Goal: Task Accomplishment & Management: Complete application form

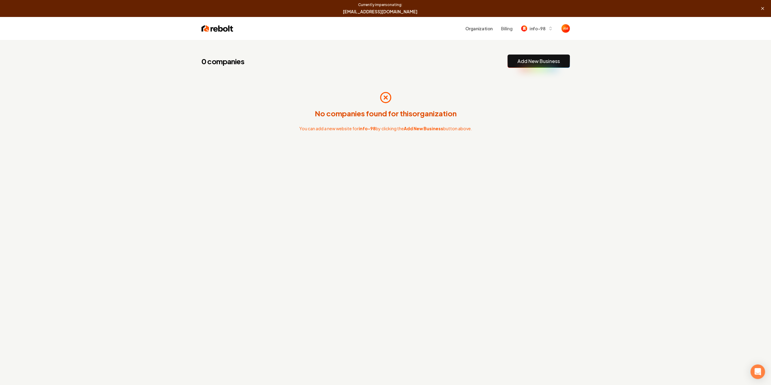
click at [545, 67] on button "Add New Business" at bounding box center [538, 61] width 62 height 13
click at [537, 58] on link "Add New Business" at bounding box center [538, 61] width 42 height 7
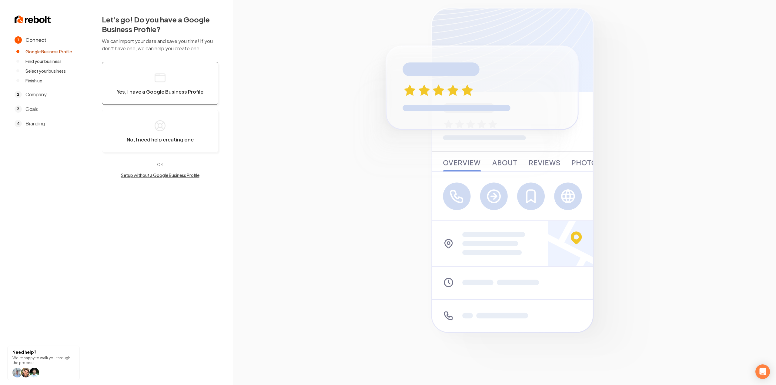
click at [152, 76] on button "Yes, I have a Google Business Profile" at bounding box center [160, 83] width 116 height 43
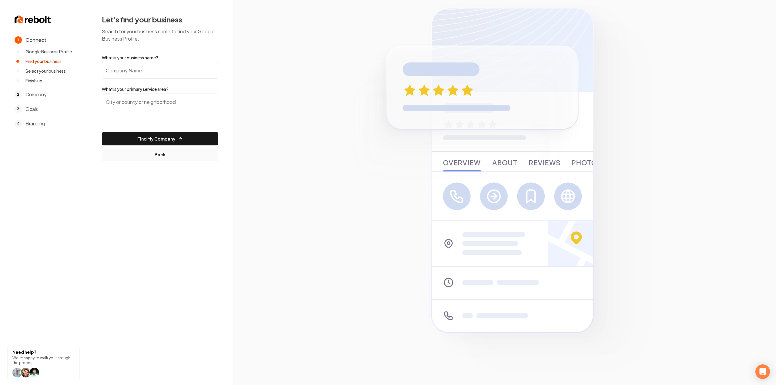
click at [150, 160] on button "Back" at bounding box center [160, 154] width 116 height 13
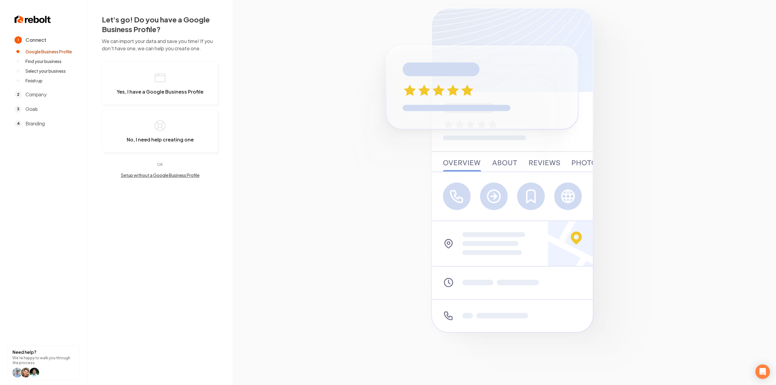
click at [155, 174] on button "Setup without a Google Business Profile" at bounding box center [160, 175] width 116 height 6
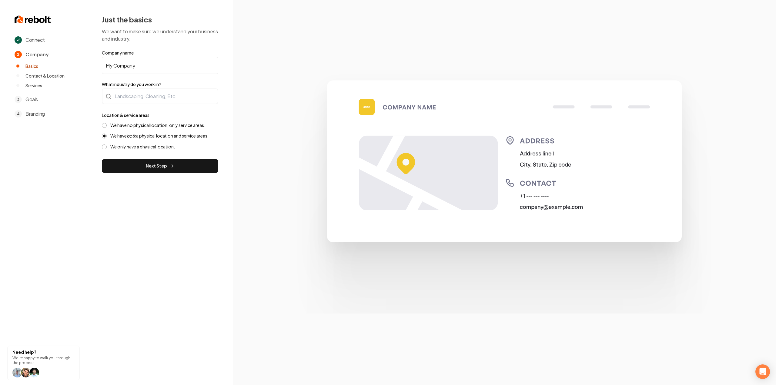
click at [161, 69] on input "My Company" at bounding box center [160, 65] width 116 height 17
paste input "Alix Cleaning"
type input "Alix Cleaning"
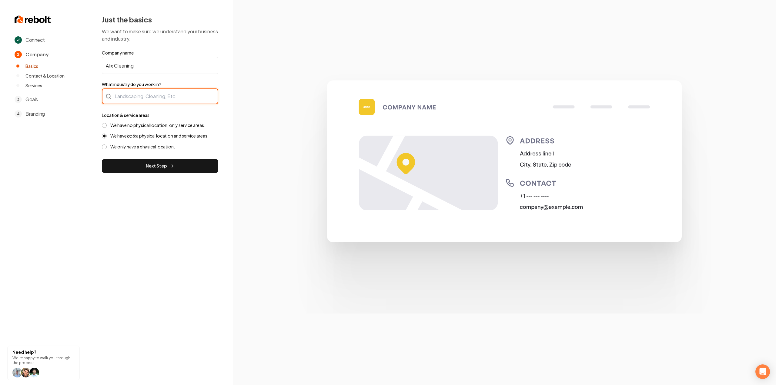
click at [145, 94] on div at bounding box center [160, 96] width 116 height 16
type input "Cleaning / Maid Service"
click at [116, 125] on label "We have no physical location, only service areas." at bounding box center [157, 125] width 95 height 6
click at [107, 125] on button "We have no physical location, only service areas." at bounding box center [104, 125] width 5 height 5
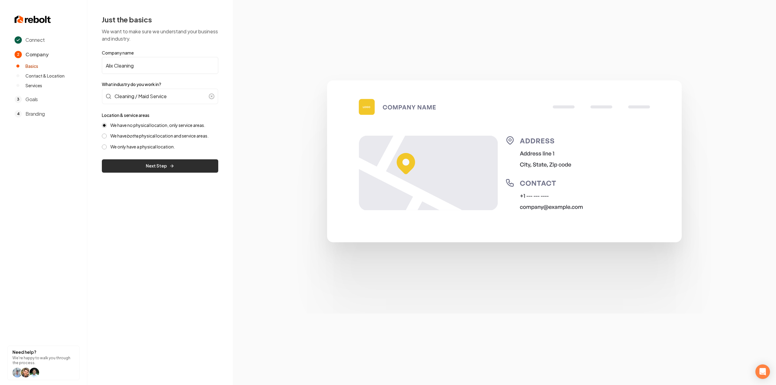
click at [115, 161] on button "Next Step" at bounding box center [160, 165] width 116 height 13
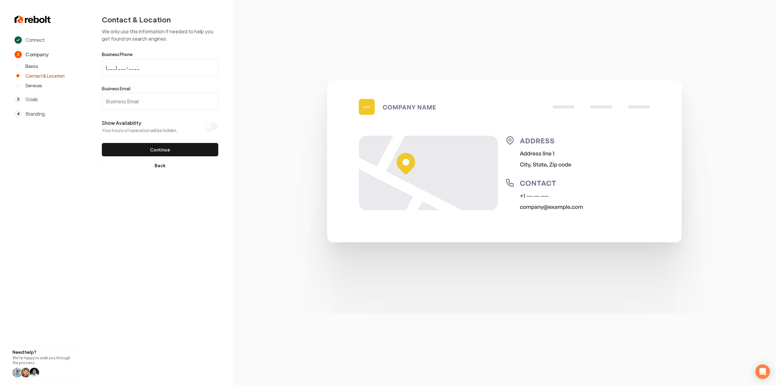
click at [146, 67] on input "(___) ___-____" at bounding box center [160, 67] width 116 height 17
paste input "203) 309-7055"
type input "(203) 309-7055"
click at [158, 98] on input "Business Email" at bounding box center [160, 101] width 116 height 17
paste input "[EMAIL_ADDRESS][DOMAIN_NAME]"
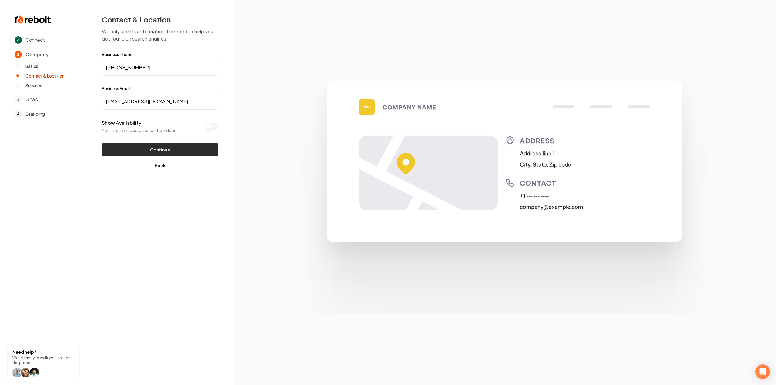
type input "[EMAIL_ADDRESS][DOMAIN_NAME]"
click at [154, 147] on button "Continue" at bounding box center [160, 149] width 116 height 13
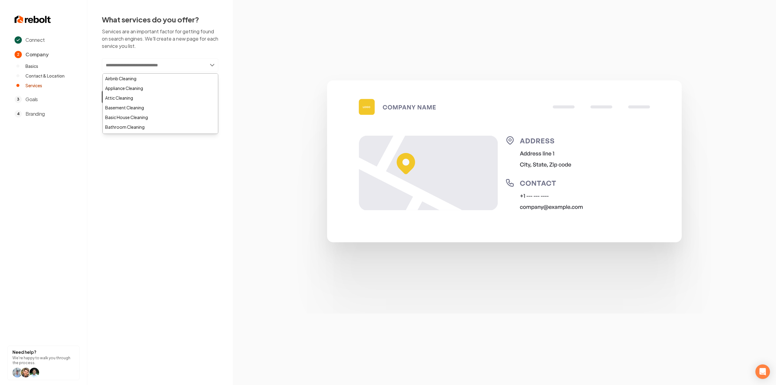
click at [165, 70] on input "text" at bounding box center [160, 65] width 116 height 14
paste input "**********"
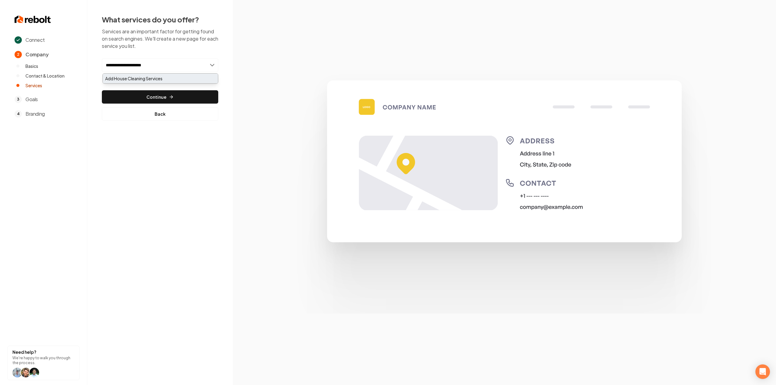
type input "**********"
click at [135, 79] on div "Add House Cleaning Services" at bounding box center [160, 79] width 115 height 10
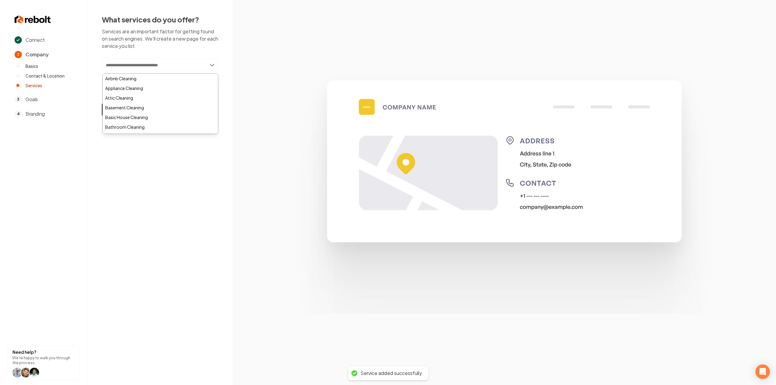
click at [135, 189] on div "Connect 2 Company Basics Contact & Location Services 3 Goals 4 Branding Need he…" at bounding box center [388, 192] width 776 height 385
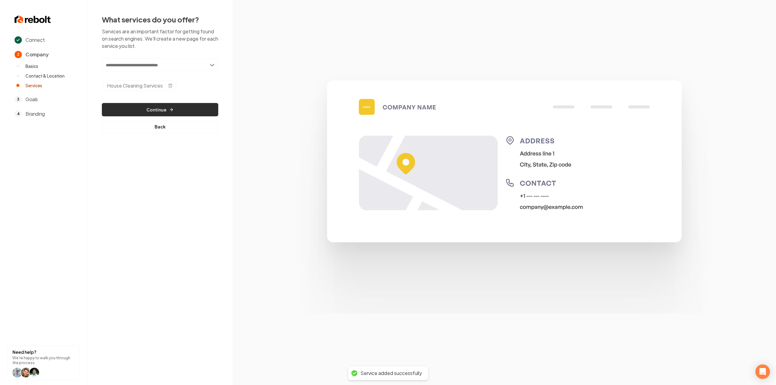
click at [138, 111] on button "Continue" at bounding box center [160, 109] width 116 height 13
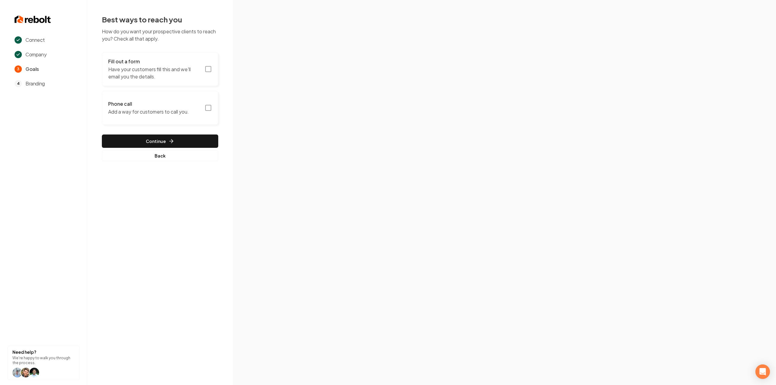
click at [173, 73] on p "Have your customers fill this and we'll email you the details." at bounding box center [154, 73] width 93 height 15
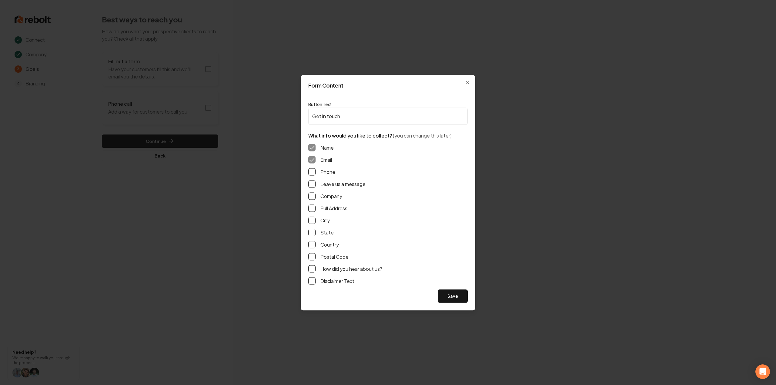
click at [309, 174] on div "Name Email Phone Leave us a message Company Full Address City State Country Pos…" at bounding box center [387, 214] width 159 height 150
click at [310, 171] on button "Phone" at bounding box center [311, 171] width 7 height 7
click at [313, 182] on button "Leave us a message" at bounding box center [311, 183] width 7 height 7
click at [312, 209] on button "Full Address" at bounding box center [311, 208] width 7 height 7
click at [452, 301] on button "Save" at bounding box center [453, 295] width 30 height 13
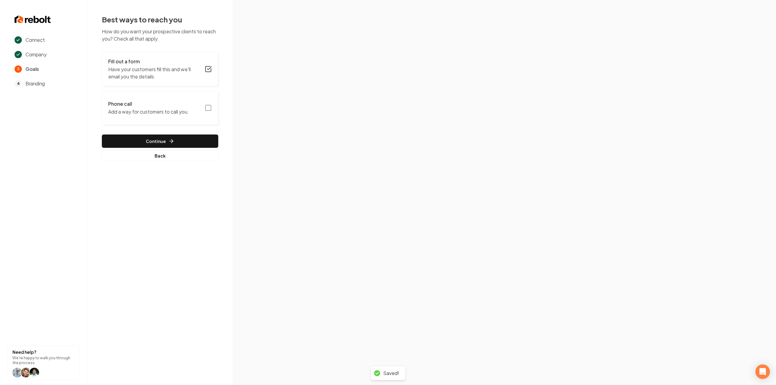
click at [209, 108] on icon "button" at bounding box center [208, 107] width 7 height 7
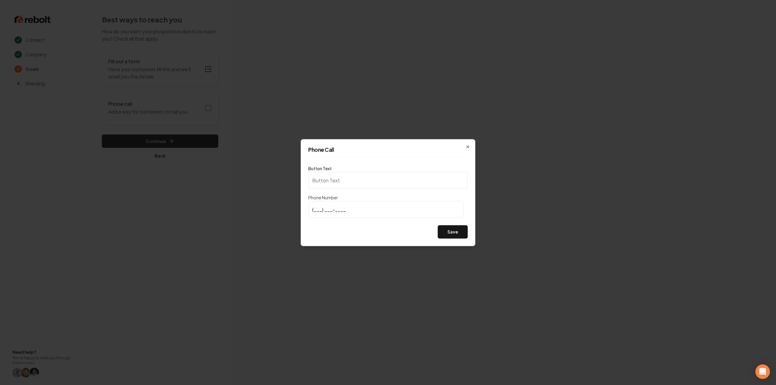
type input "Call us"
type input "(203) 309-7055"
click at [454, 228] on button "Save" at bounding box center [453, 231] width 30 height 13
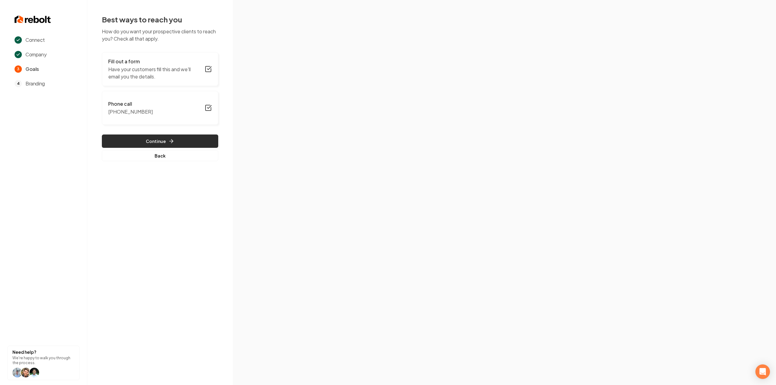
click at [166, 147] on button "Continue" at bounding box center [160, 141] width 116 height 13
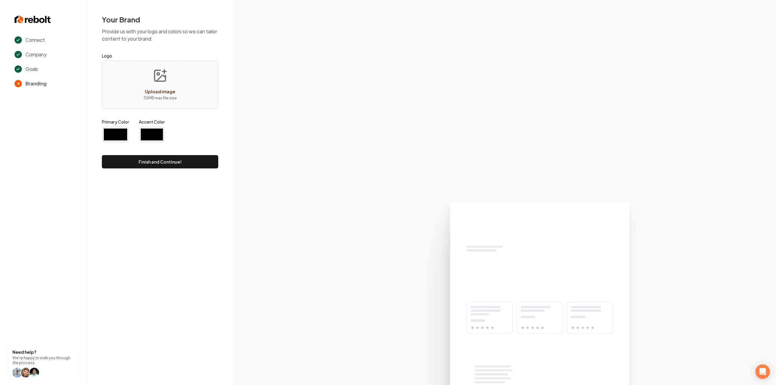
type input "#194d33"
type input "#70be00"
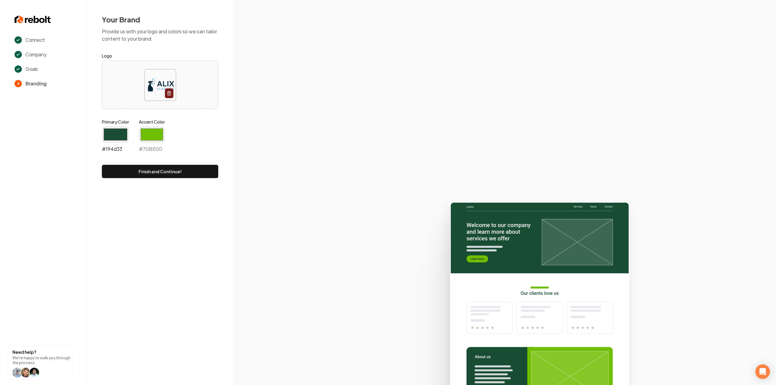
click at [115, 133] on input "#194d33" at bounding box center [115, 134] width 27 height 17
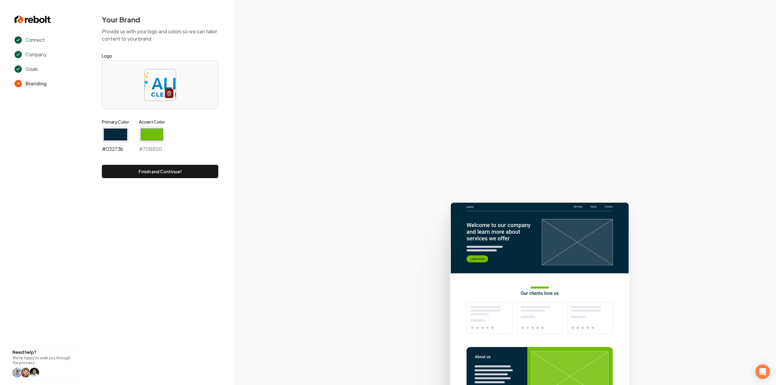
click at [120, 134] on input "#03273b" at bounding box center [115, 134] width 27 height 17
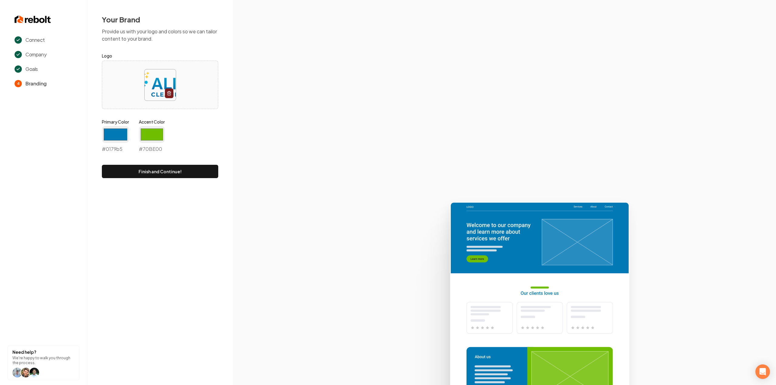
type input "#0179b5"
click at [208, 129] on div "Primary Color #0179b5 #0179b5 Accent Color #70be00 #70BE00" at bounding box center [160, 137] width 116 height 36
click at [130, 131] on div "Primary Color #0179b5 #0179b5 Accent Color #70be00 #70BE00" at bounding box center [160, 137] width 116 height 36
click at [145, 133] on input "#70be00" at bounding box center [152, 134] width 26 height 17
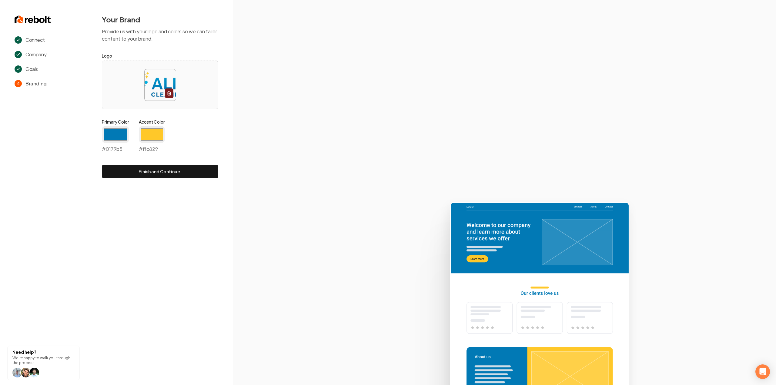
type input "#ffc829"
click at [303, 126] on section at bounding box center [504, 192] width 543 height 385
click at [168, 170] on button "Finish and Continue!" at bounding box center [160, 171] width 116 height 13
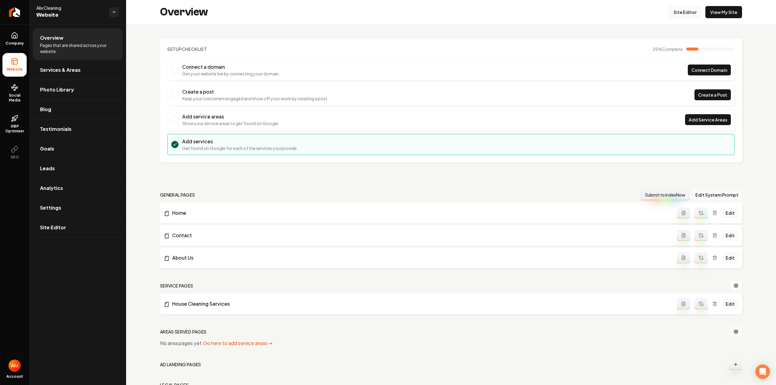
click at [684, 11] on link "Site Editor" at bounding box center [684, 12] width 33 height 12
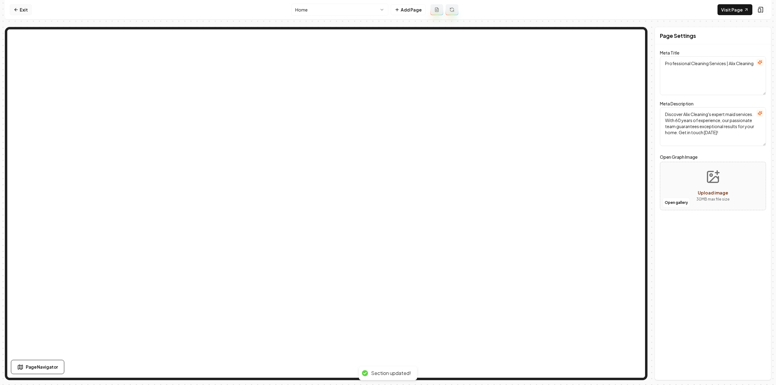
click at [21, 5] on link "Exit" at bounding box center [21, 9] width 22 height 11
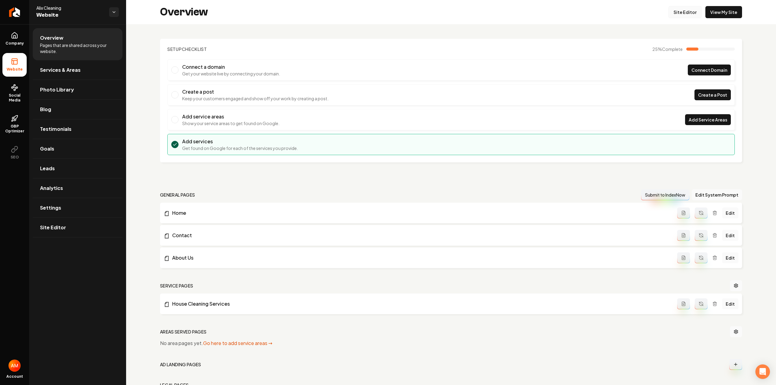
drag, startPoint x: 679, startPoint y: 5, endPoint x: 678, endPoint y: 8, distance: 3.0
click at [679, 5] on div "Overview Site Editor View My Site" at bounding box center [451, 12] width 650 height 24
click at [678, 8] on link "Site Editor" at bounding box center [684, 12] width 33 height 12
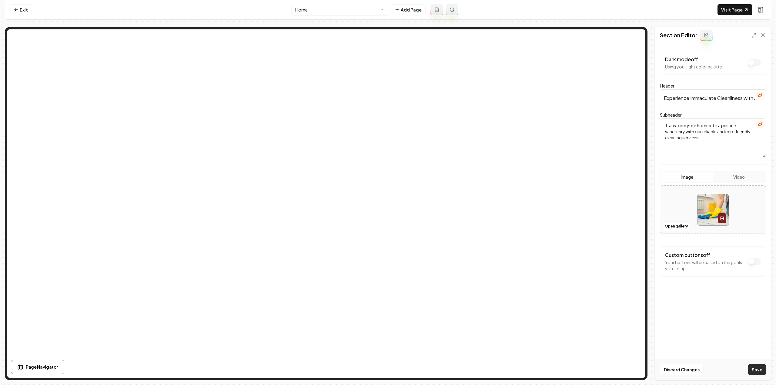
click at [753, 368] on button "Save" at bounding box center [757, 369] width 18 height 11
click at [19, 12] on link "Exit" at bounding box center [21, 9] width 22 height 11
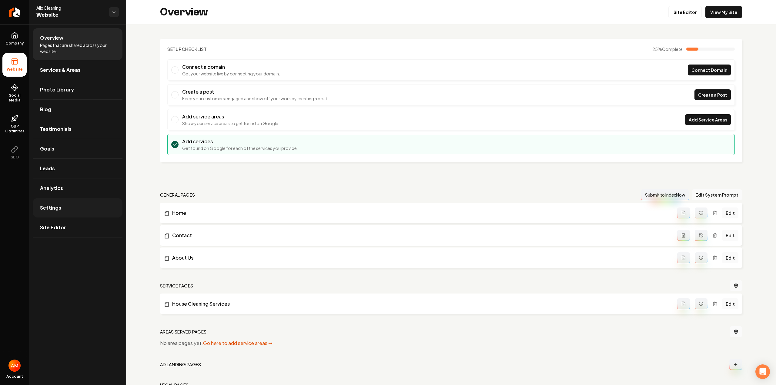
click at [88, 215] on link "Settings" at bounding box center [78, 207] width 90 height 19
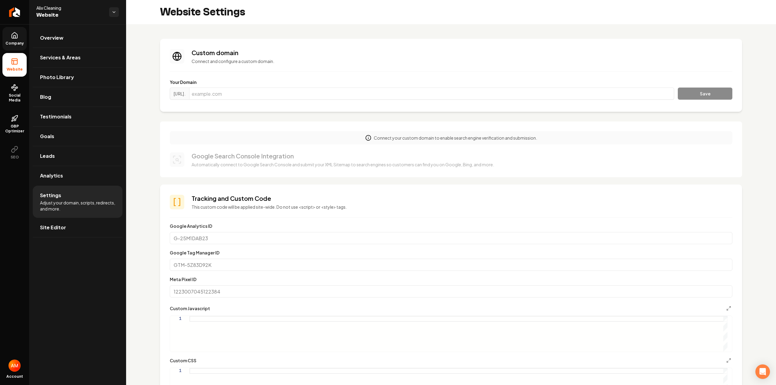
click at [19, 38] on link "Company" at bounding box center [14, 39] width 24 height 24
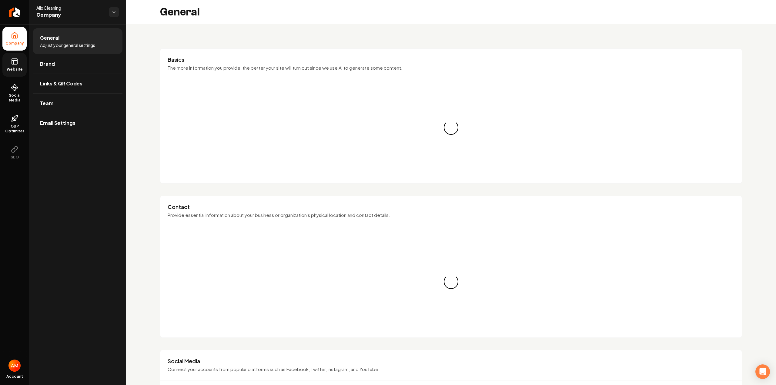
click at [18, 58] on icon at bounding box center [14, 61] width 7 height 7
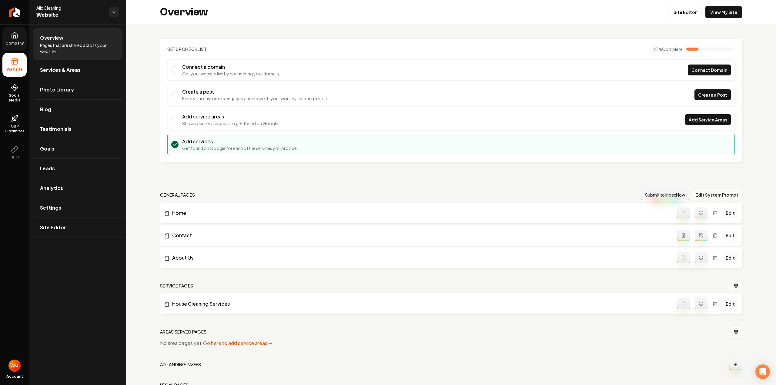
click at [713, 191] on button "Edit System Prompt" at bounding box center [716, 194] width 50 height 11
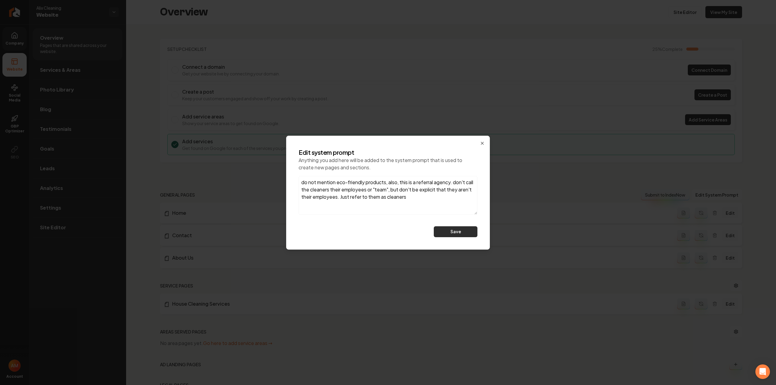
type textarea "do not mention eco-friendly products, also, this is a referral agency. don't ca…"
click at [467, 230] on button "Save" at bounding box center [456, 231] width 44 height 11
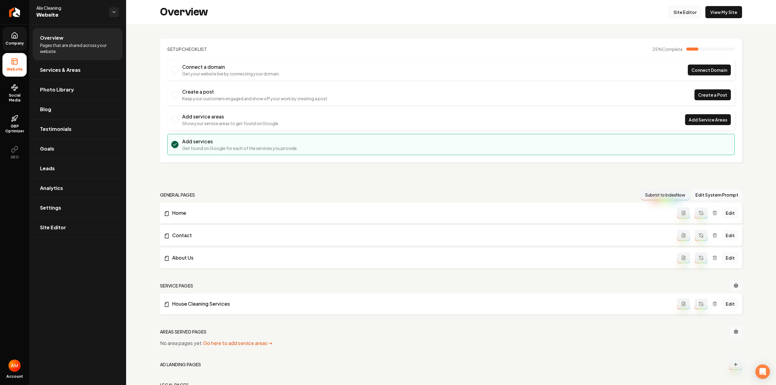
click at [692, 11] on link "Site Editor" at bounding box center [684, 12] width 33 height 12
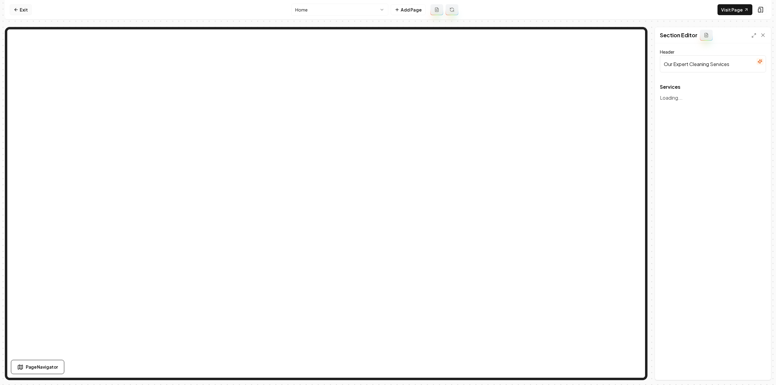
click at [28, 10] on link "Exit" at bounding box center [21, 9] width 22 height 11
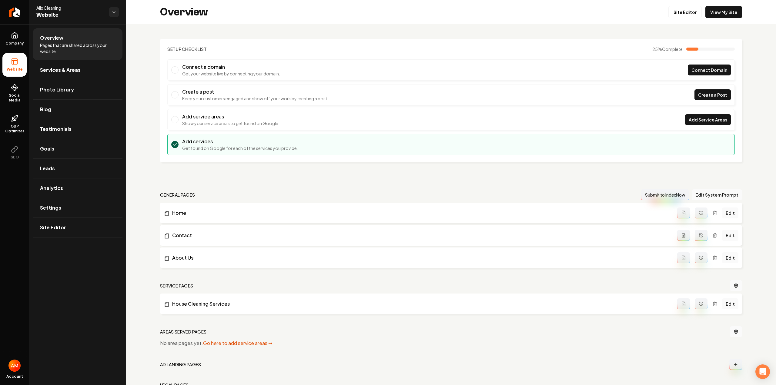
click at [702, 215] on button "Main content area" at bounding box center [700, 213] width 13 height 11
drag, startPoint x: 697, startPoint y: 234, endPoint x: 697, endPoint y: 240, distance: 6.1
click at [698, 234] on icon "Main content area" at bounding box center [700, 235] width 5 height 5
drag, startPoint x: 699, startPoint y: 262, endPoint x: 697, endPoint y: 302, distance: 39.8
click at [699, 262] on button "Main content area" at bounding box center [700, 257] width 13 height 11
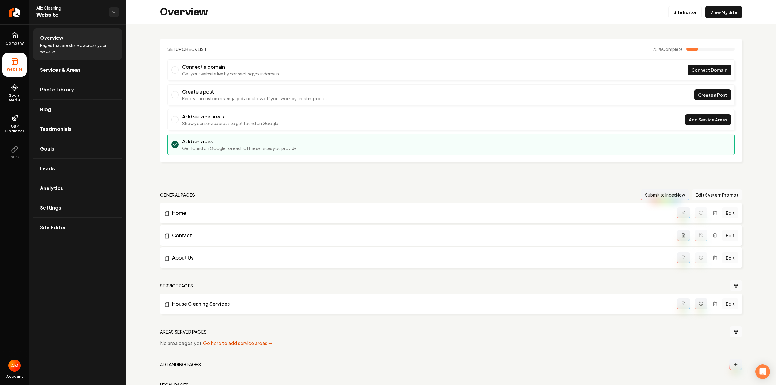
click at [699, 303] on icon "Main content area" at bounding box center [700, 303] width 5 height 5
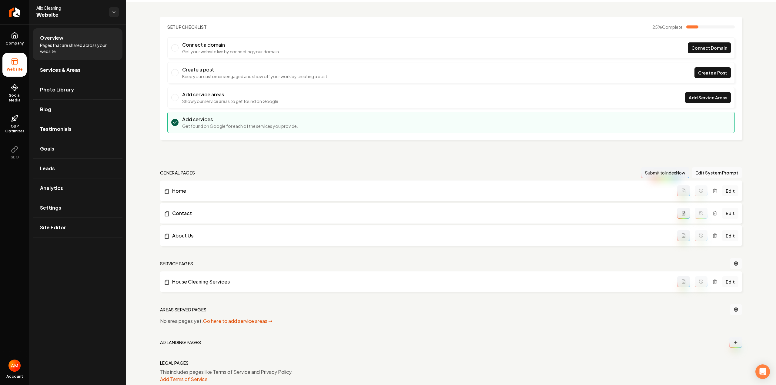
scroll to position [41, 0]
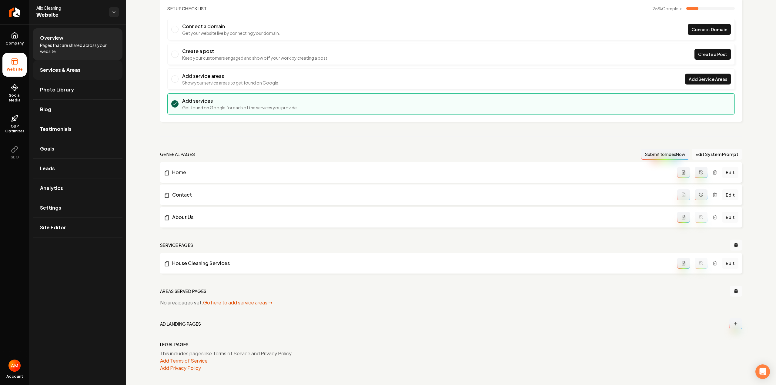
click at [68, 75] on link "Services & Areas" at bounding box center [78, 69] width 90 height 19
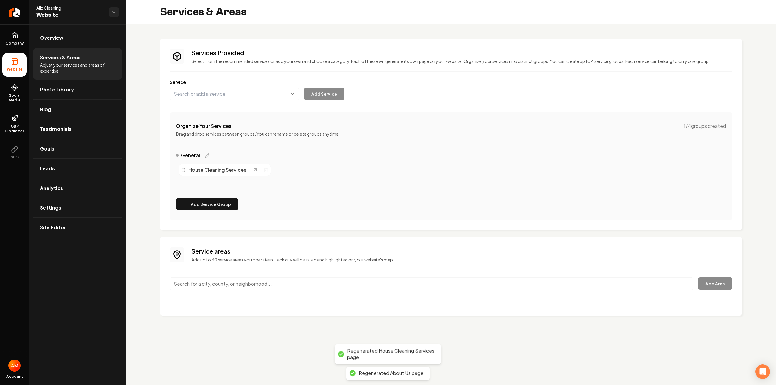
click at [202, 280] on input "Main content area" at bounding box center [431, 284] width 523 height 13
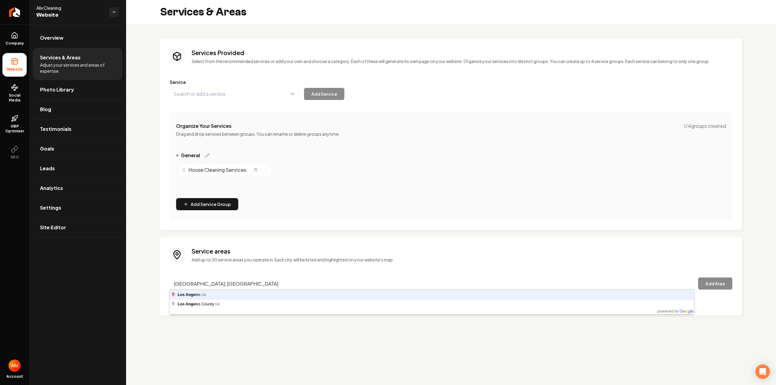
type input "Los Angeles, CA"
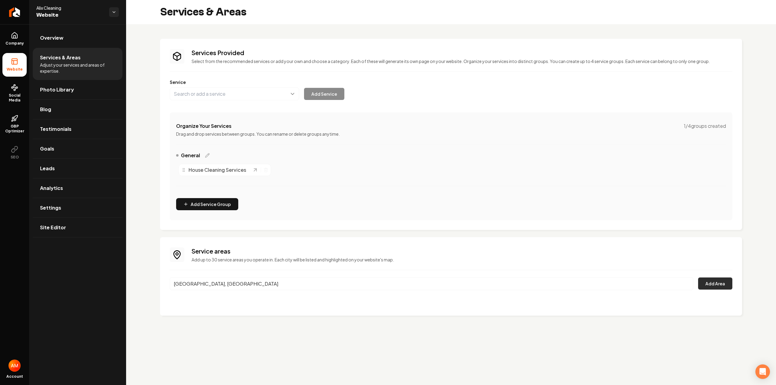
click at [715, 286] on button "Add Area" at bounding box center [715, 284] width 34 height 12
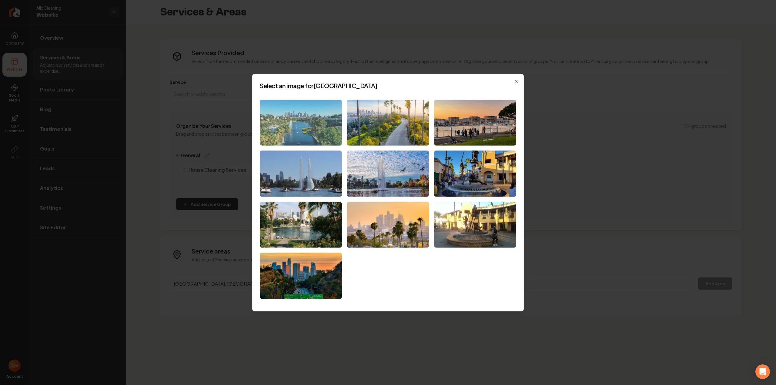
click at [325, 121] on img at bounding box center [301, 122] width 82 height 46
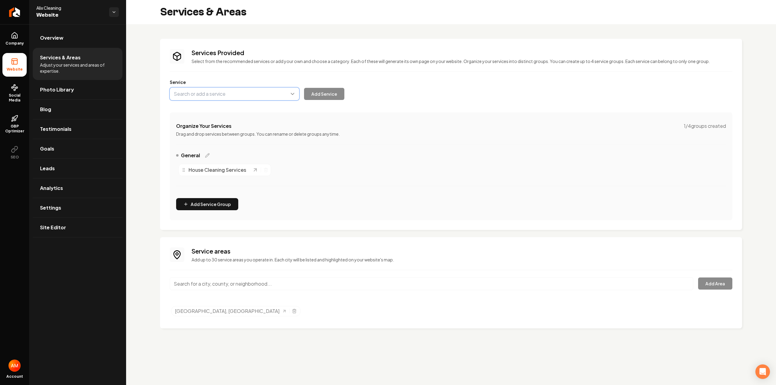
click at [232, 96] on button "Main content area" at bounding box center [234, 94] width 129 height 13
paste input "Deep Cleaning Services"
type input "Deep Cleaning Services"
click at [324, 99] on button "Add Service" at bounding box center [324, 94] width 40 height 12
click at [205, 92] on button "Main content area" at bounding box center [234, 94] width 129 height 13
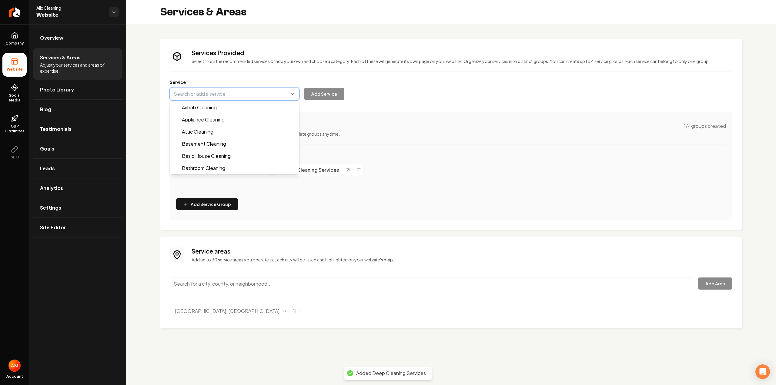
paste input "Move-In/Move-Out Cleaning Services"
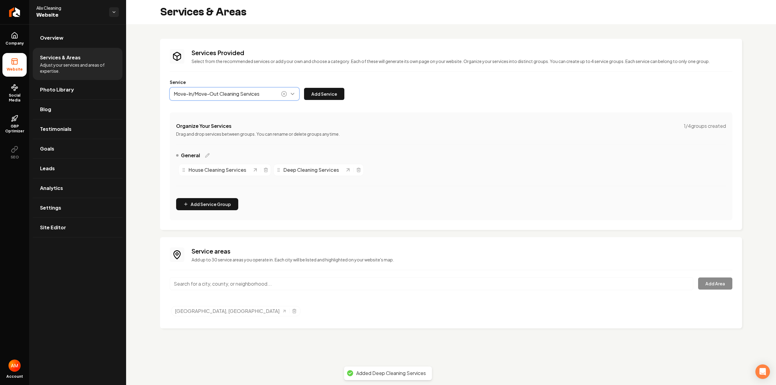
type input "Move-In/Move-Out Cleaning Services"
click at [331, 100] on div "Services Provided Select from the recommended services or add your own and choo…" at bounding box center [451, 134] width 562 height 172
click at [325, 101] on div "Services Provided Select from the recommended services or add your own and choo…" at bounding box center [451, 134] width 562 height 172
click at [307, 93] on button "Add Service" at bounding box center [324, 94] width 40 height 12
click at [222, 97] on button "Main content area" at bounding box center [234, 94] width 129 height 13
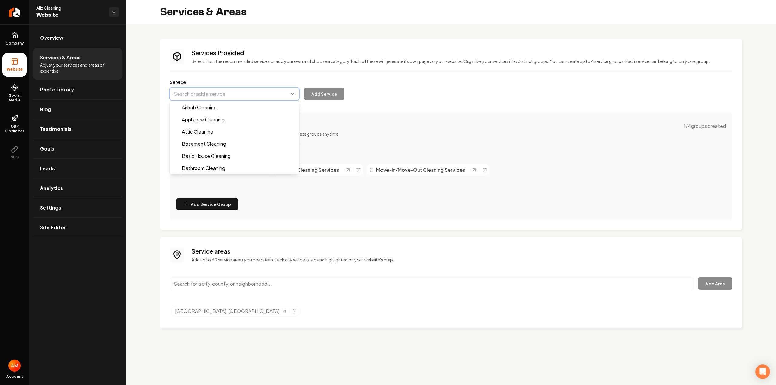
paste input "Recurring Maid Services"
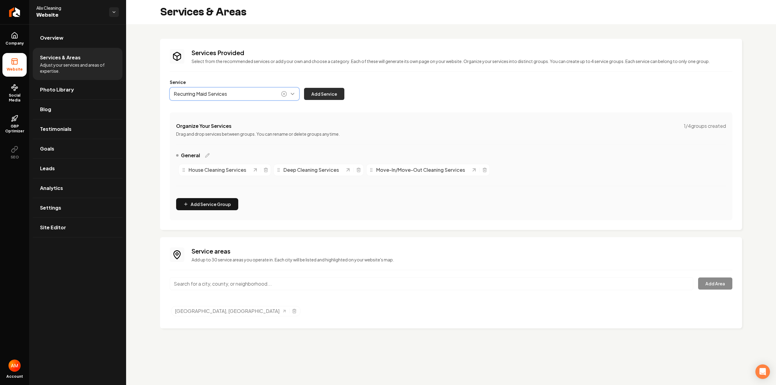
type input "Recurring Maid Services"
click at [323, 96] on button "Add Service" at bounding box center [324, 94] width 40 height 12
click at [202, 100] on div "Services Provided Select from the recommended services or add your own and choo…" at bounding box center [451, 134] width 562 height 172
click at [202, 97] on button "Main content area" at bounding box center [234, 94] width 129 height 13
click at [231, 75] on div "Services Provided Select from the recommended services or add your own and choo…" at bounding box center [451, 134] width 562 height 172
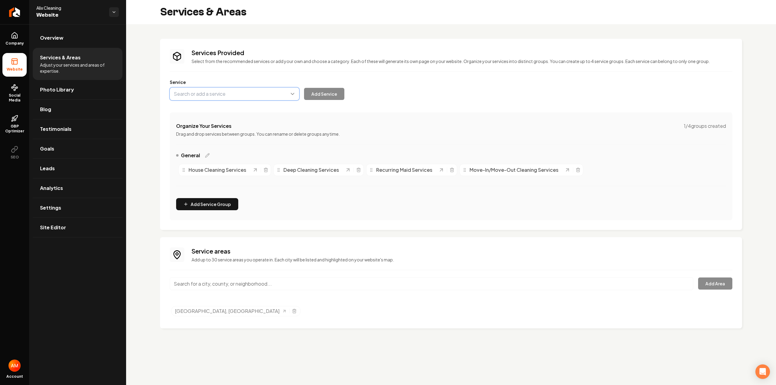
click at [231, 93] on button "Main content area" at bounding box center [234, 94] width 129 height 13
paste input "Airbnb Cleaning Services"
type input "Airbnb Cleaning Services"
click at [333, 95] on button "Add Service" at bounding box center [324, 94] width 40 height 12
click at [25, 40] on link "Company" at bounding box center [14, 39] width 24 height 24
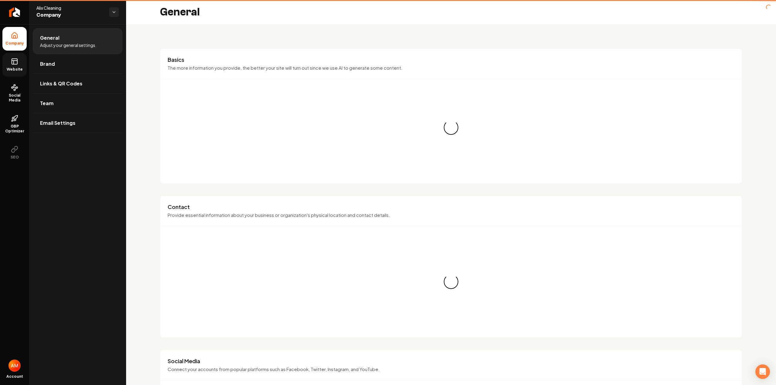
click at [10, 66] on link "Website" at bounding box center [14, 65] width 24 height 24
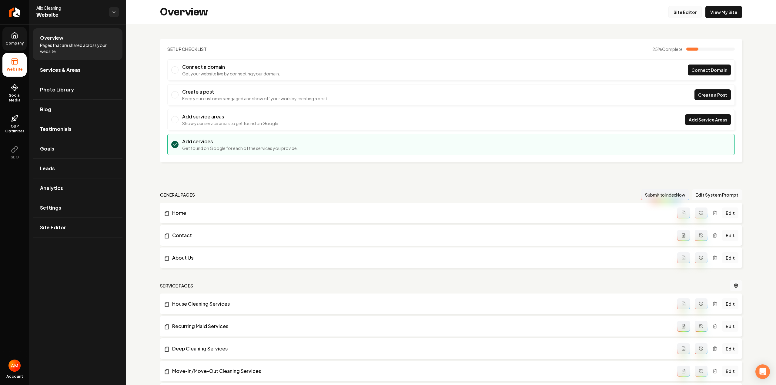
click at [669, 12] on link "Site Editor" at bounding box center [684, 12] width 33 height 12
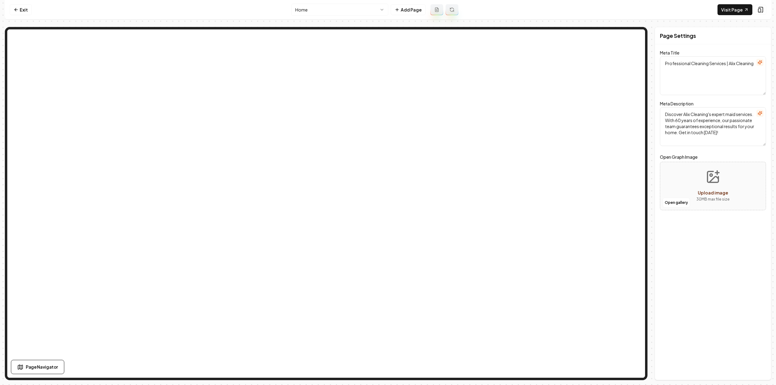
type textarea "Expert Home Cleaning Services | Alix Cleaning"
type textarea "Discover Alix Cleaning, your trusted home service partner. Transform your home …"
click at [755, 375] on div "Discard Changes Save" at bounding box center [713, 369] width 116 height 21
click at [753, 374] on button "Save" at bounding box center [757, 369] width 18 height 11
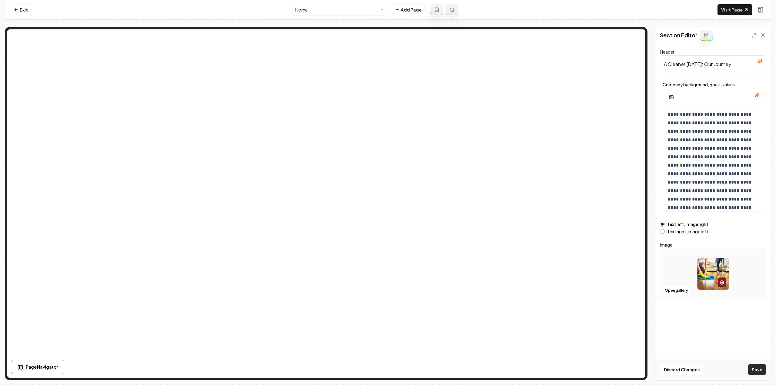
click at [755, 366] on button "Save" at bounding box center [757, 369] width 18 height 11
click at [17, 9] on icon at bounding box center [16, 9] width 5 height 5
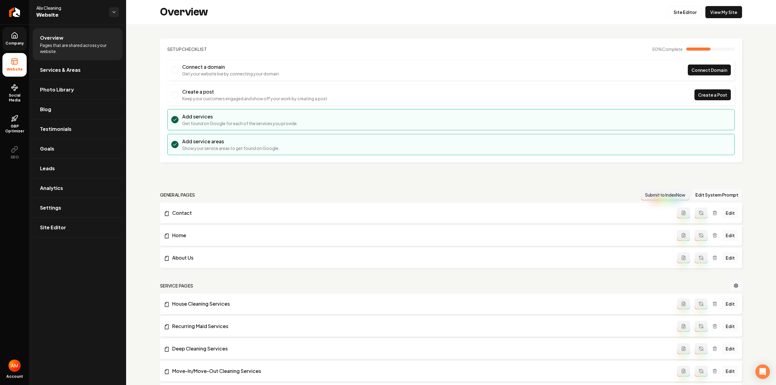
click at [20, 45] on span "Company" at bounding box center [14, 43] width 23 height 5
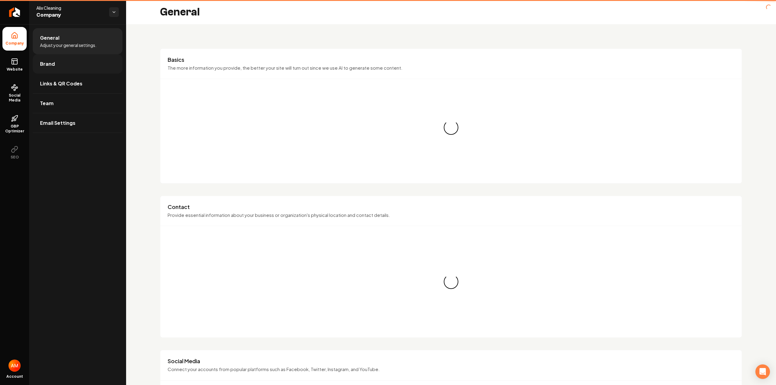
click at [53, 66] on span "Brand" at bounding box center [47, 63] width 15 height 7
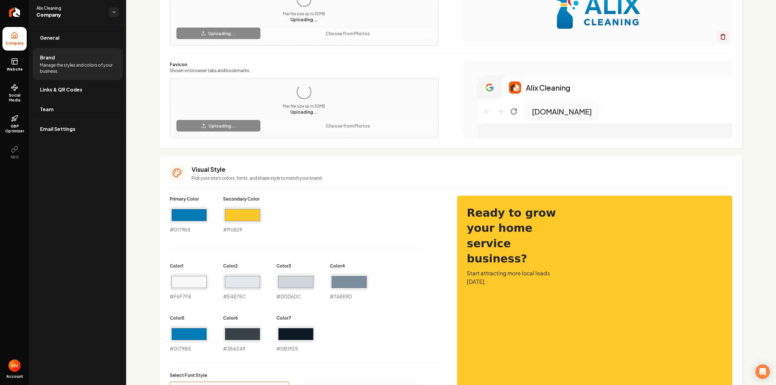
scroll to position [20, 0]
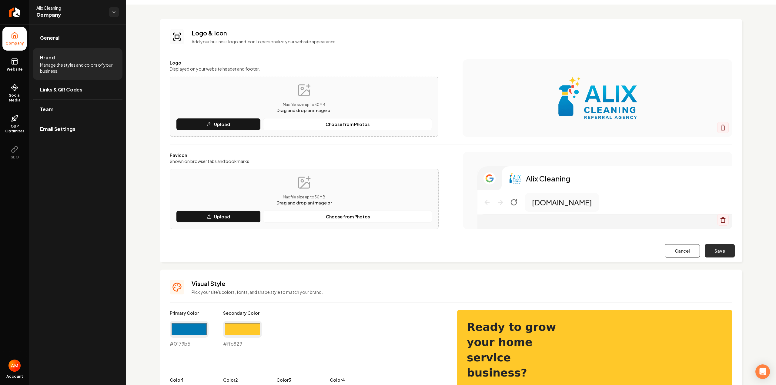
click at [713, 253] on button "Save" at bounding box center [719, 250] width 30 height 13
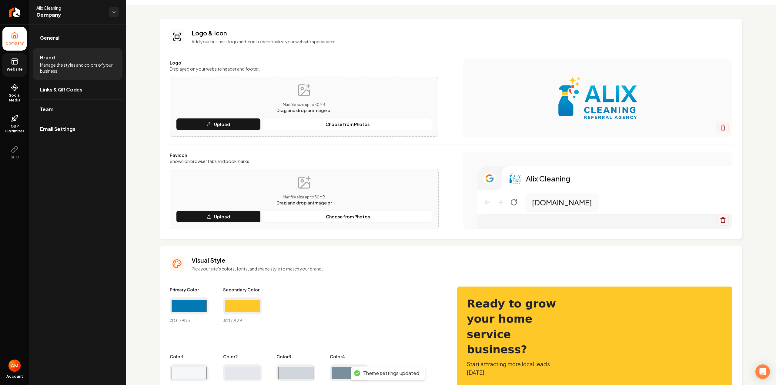
click at [7, 64] on link "Website" at bounding box center [14, 65] width 24 height 24
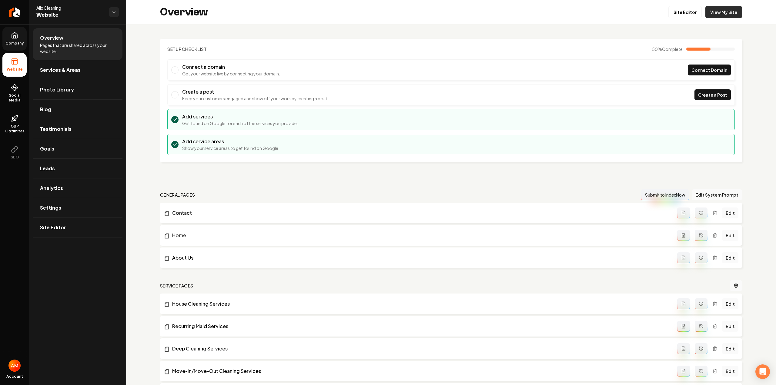
click at [717, 17] on link "View My Site" at bounding box center [723, 12] width 37 height 12
click at [680, 11] on link "Site Editor" at bounding box center [684, 12] width 33 height 12
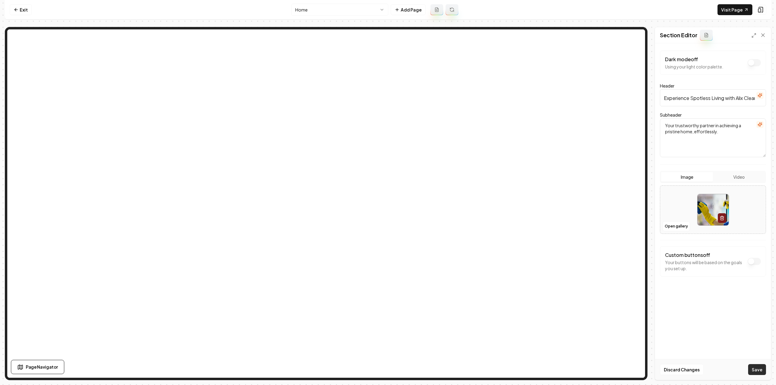
click at [758, 372] on button "Save" at bounding box center [757, 369] width 18 height 11
click at [302, 7] on html "Computer Required This feature is only available on a computer. Please switch t…" at bounding box center [388, 192] width 776 height 385
click at [757, 367] on button "Save" at bounding box center [757, 369] width 18 height 11
click at [325, 12] on html "Computer Required This feature is only available on a computer. Please switch t…" at bounding box center [388, 192] width 776 height 385
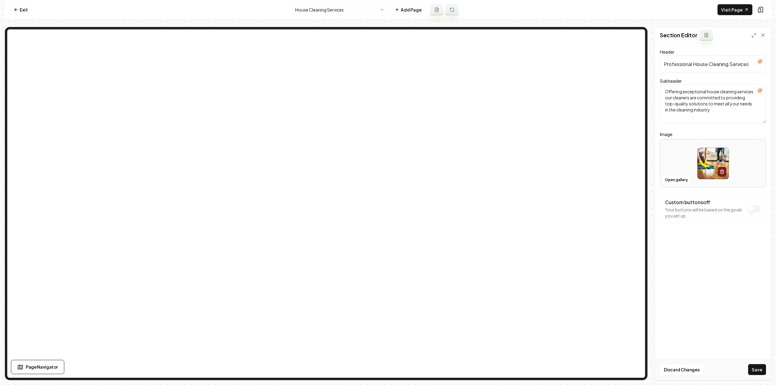
click at [756, 374] on button "Save" at bounding box center [757, 369] width 18 height 11
click at [322, 9] on html "Computer Required This feature is only available on a computer. Please switch t…" at bounding box center [388, 192] width 776 height 385
click at [750, 368] on button "Save" at bounding box center [757, 369] width 18 height 11
click at [297, 12] on html "Computer Required This feature is only available on a computer. Please switch t…" at bounding box center [388, 192] width 776 height 385
click at [756, 371] on button "Save" at bounding box center [757, 369] width 18 height 11
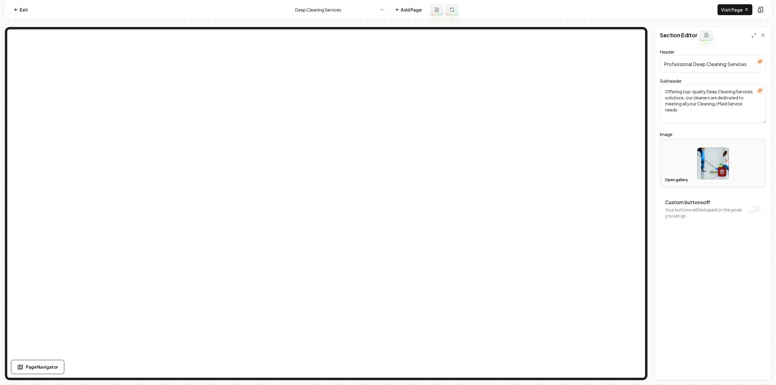
click at [311, 9] on html "Computer Required This feature is only available on a computer. Please switch t…" at bounding box center [388, 192] width 776 height 385
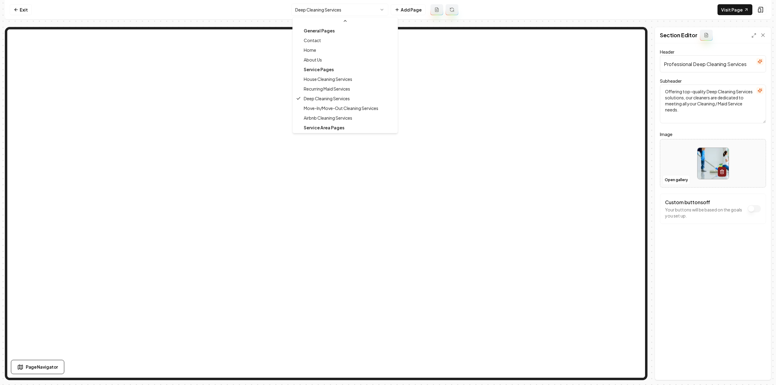
scroll to position [10, 0]
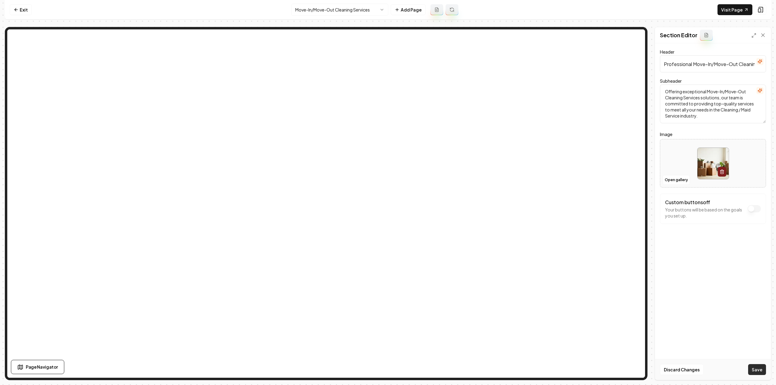
click at [758, 368] on button "Save" at bounding box center [757, 369] width 18 height 11
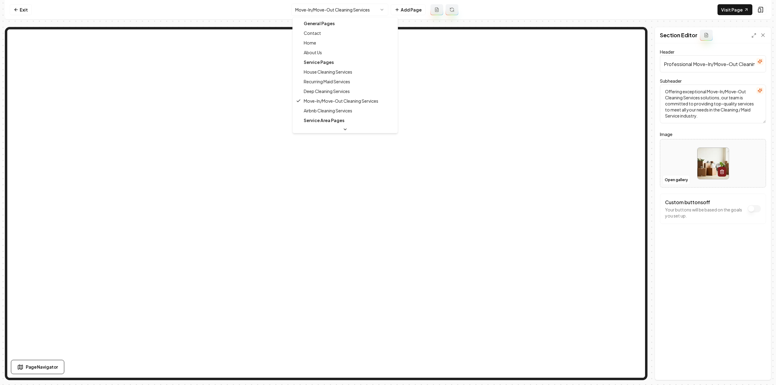
click at [325, 8] on html "Computer Required This feature is only available on a computer. Please switch t…" at bounding box center [388, 192] width 776 height 385
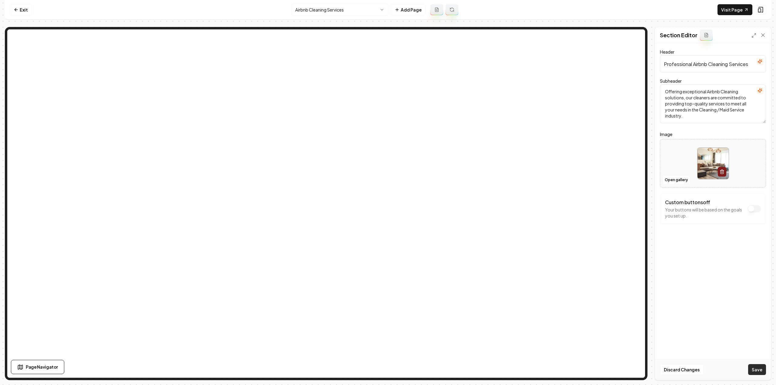
click at [761, 370] on button "Save" at bounding box center [757, 369] width 18 height 11
click at [328, 13] on html "Computer Required This feature is only available on a computer. Please switch t…" at bounding box center [388, 192] width 776 height 385
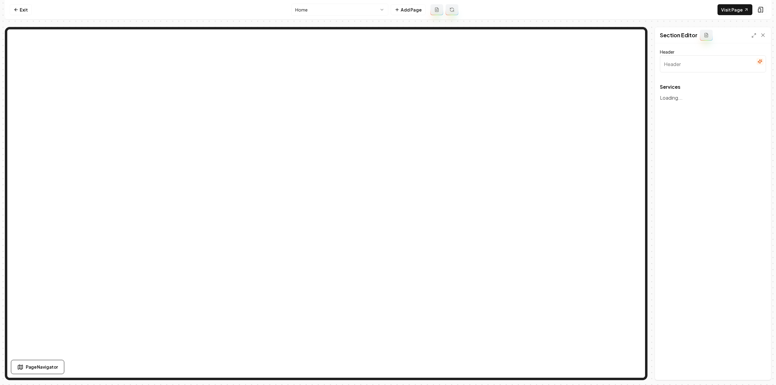
type input "Professional Cleaning Services"
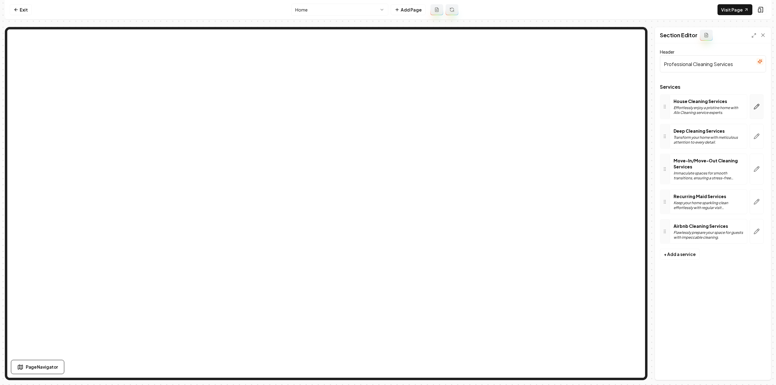
click at [756, 104] on icon "button" at bounding box center [756, 107] width 6 height 6
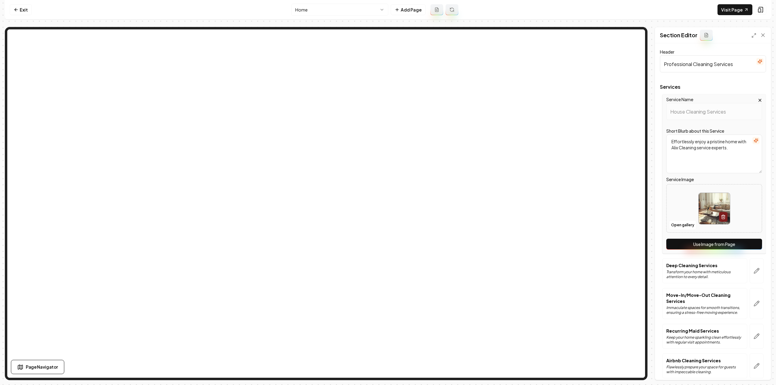
click at [699, 248] on button "Use Image from Page" at bounding box center [714, 244] width 96 height 11
click at [754, 265] on button "button" at bounding box center [756, 270] width 14 height 25
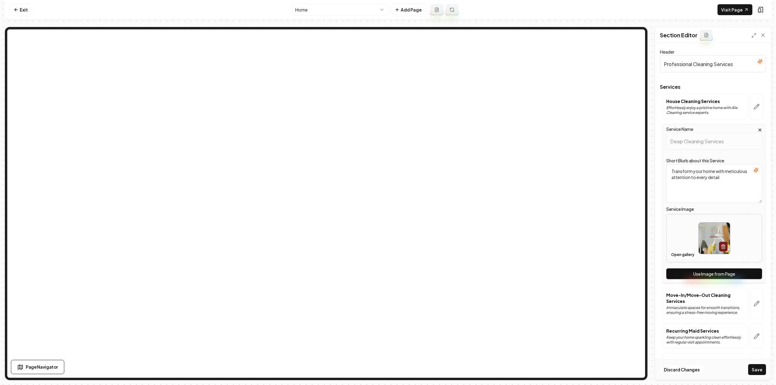
click at [745, 275] on button "Use Image from Page" at bounding box center [714, 273] width 96 height 11
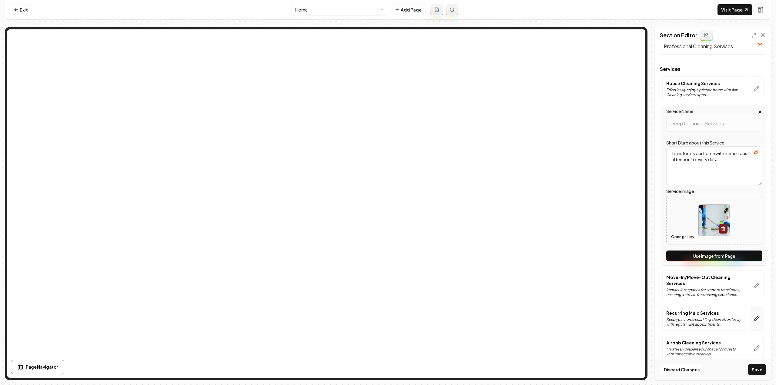
scroll to position [25, 0]
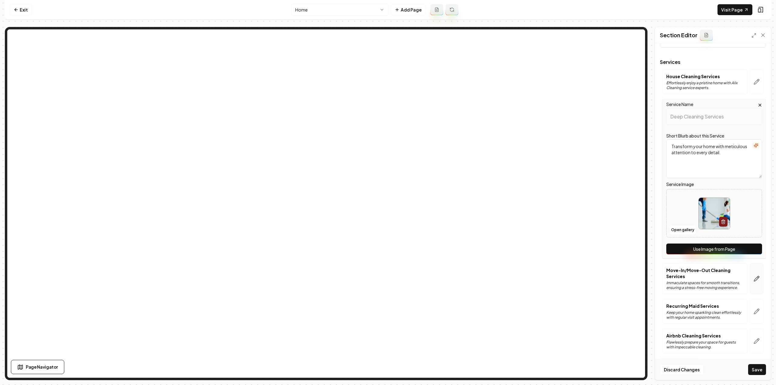
click at [755, 280] on button "button" at bounding box center [756, 278] width 14 height 31
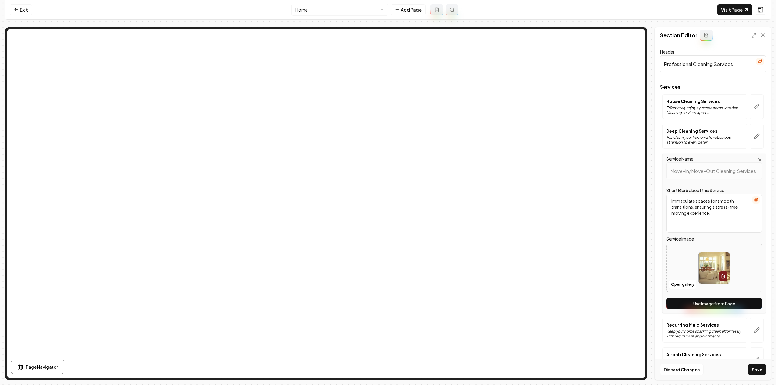
click at [747, 285] on div at bounding box center [713, 268] width 95 height 42
click at [704, 307] on button "Use Image from Page" at bounding box center [714, 303] width 96 height 11
click at [749, 333] on button "button" at bounding box center [756, 330] width 14 height 25
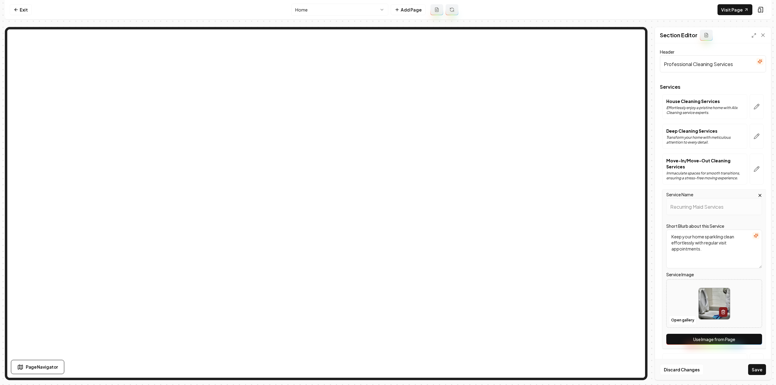
click at [747, 334] on button "Use Image from Page" at bounding box center [714, 339] width 96 height 11
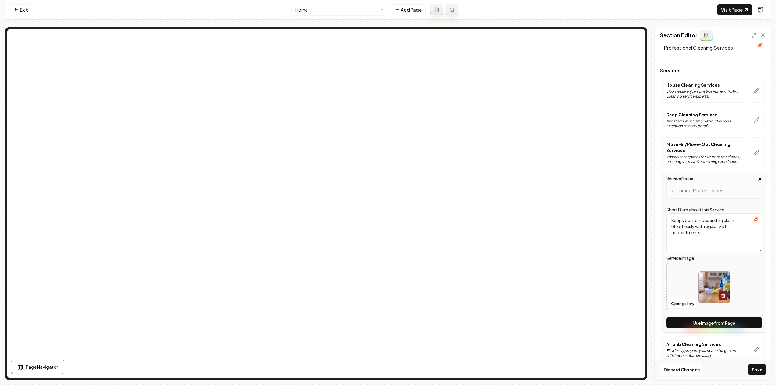
scroll to position [25, 0]
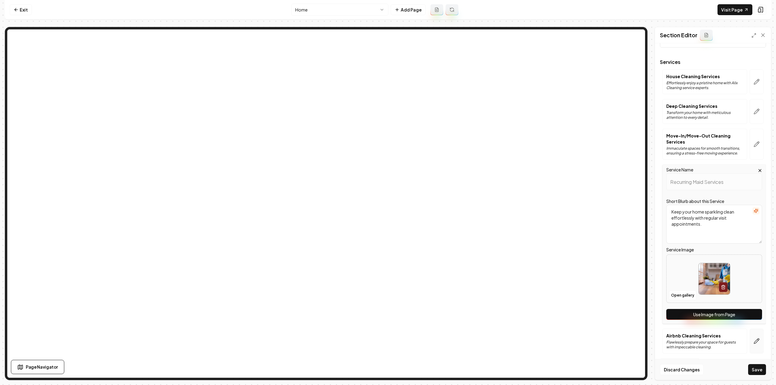
click at [749, 338] on button "button" at bounding box center [756, 341] width 14 height 25
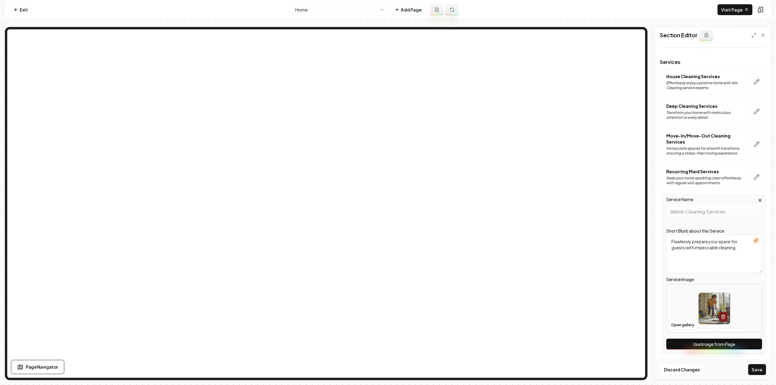
click at [741, 349] on div "Service Name Airbnb Cleaning Services Short Blurb about this Service Flawlessly…" at bounding box center [714, 273] width 104 height 159
click at [741, 346] on button "Use Image from Page" at bounding box center [714, 344] width 96 height 11
click at [758, 373] on button "Save" at bounding box center [757, 369] width 18 height 11
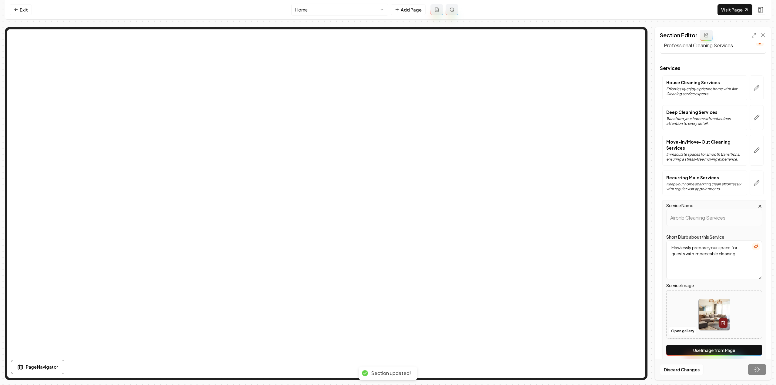
scroll to position [0, 0]
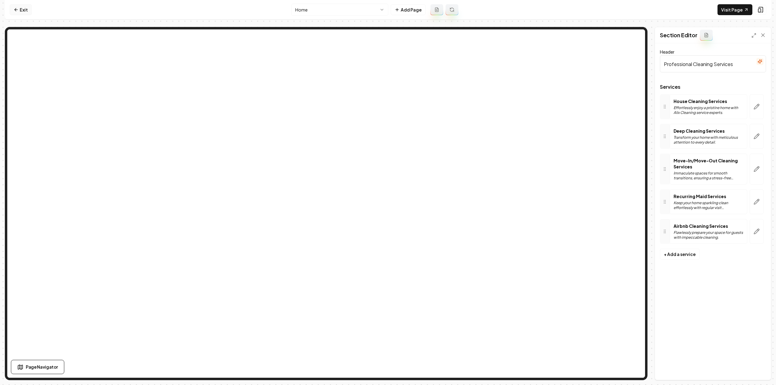
click at [13, 10] on link "Exit" at bounding box center [21, 9] width 22 height 11
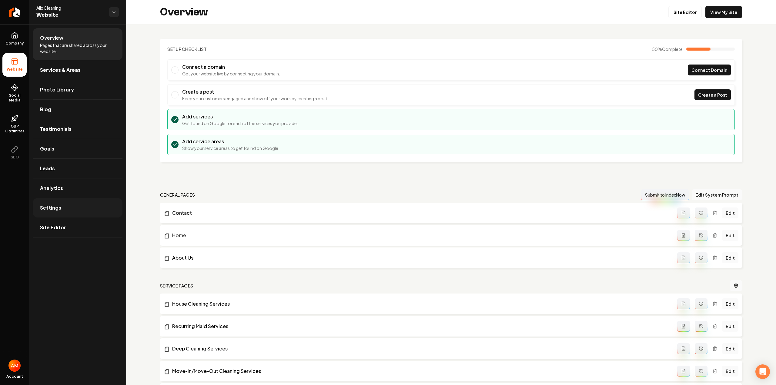
click at [57, 210] on span "Settings" at bounding box center [50, 207] width 21 height 7
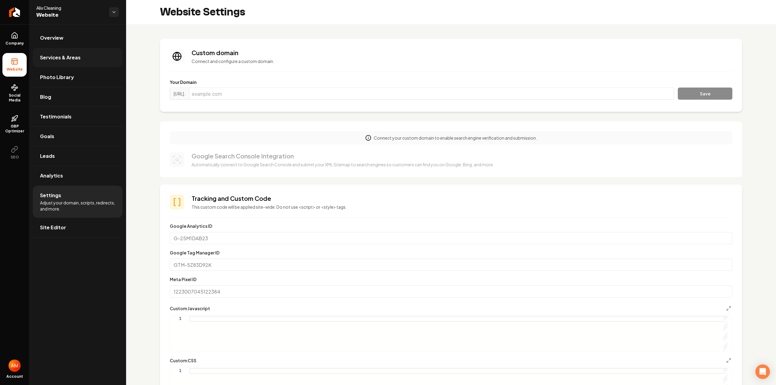
click at [61, 52] on link "Services & Areas" at bounding box center [78, 57] width 90 height 19
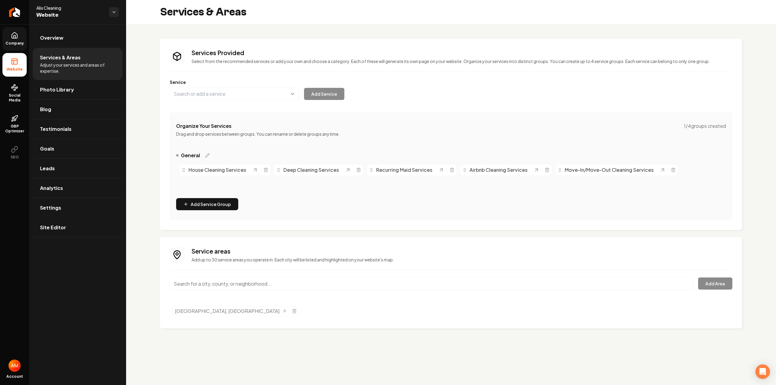
click at [19, 40] on link "Company" at bounding box center [14, 39] width 24 height 24
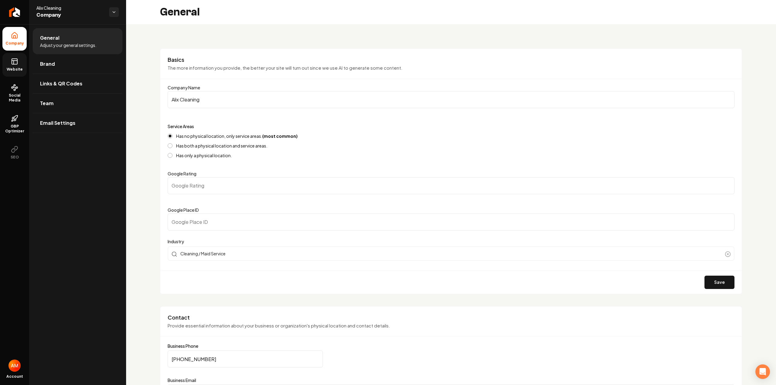
click at [21, 58] on link "Website" at bounding box center [14, 65] width 24 height 24
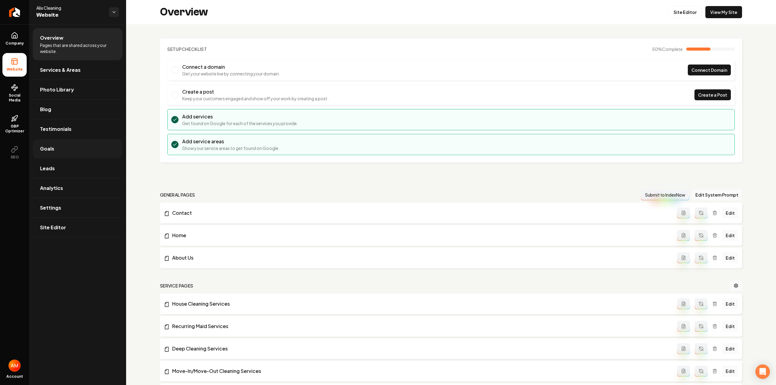
click at [61, 155] on link "Goals" at bounding box center [78, 148] width 90 height 19
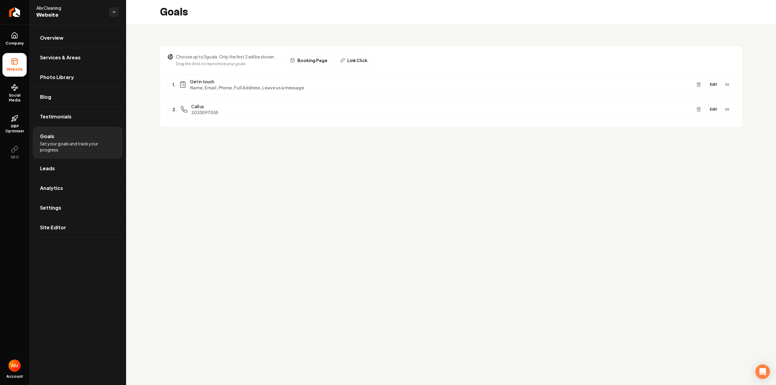
click at [714, 86] on button "Edit" at bounding box center [713, 85] width 15 height 8
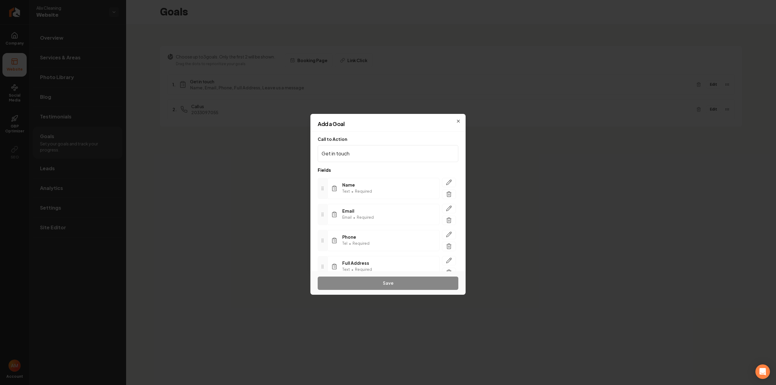
scroll to position [54, 0]
click at [326, 258] on span "Add another field" at bounding box center [342, 260] width 34 height 6
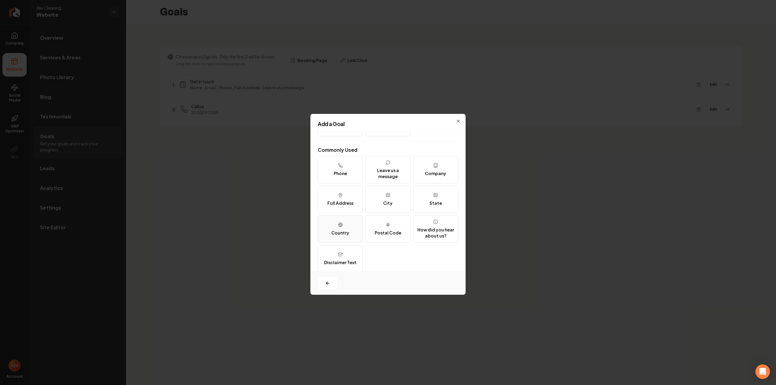
scroll to position [74, 0]
click at [353, 244] on button "Disclaimer Text" at bounding box center [340, 251] width 45 height 27
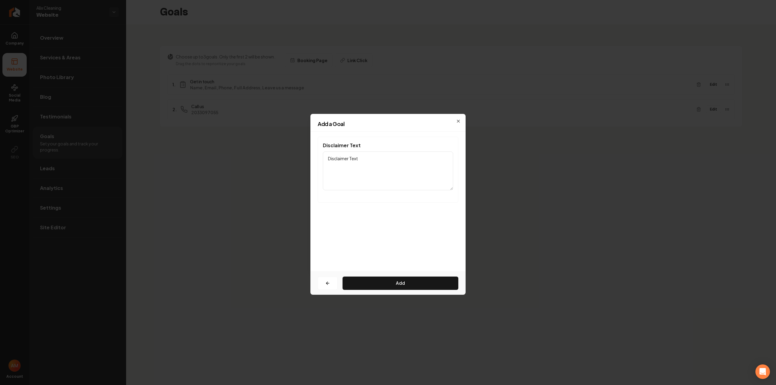
click at [359, 174] on textarea "Disclaimer Text" at bounding box center [388, 170] width 130 height 39
paste textarea "I Consent to Receive SMS Notifications, Appointment Reminders and Updates, and …"
drag, startPoint x: 408, startPoint y: 163, endPoint x: 344, endPoint y: 171, distance: 65.1
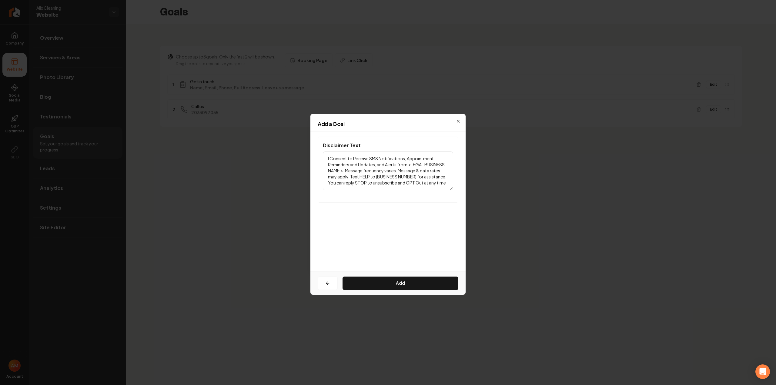
click at [344, 171] on textarea "I Consent to Receive SMS Notifications, Appointment Reminders and Updates, and …" at bounding box center [388, 170] width 130 height 39
drag, startPoint x: 395, startPoint y: 174, endPoint x: 353, endPoint y: 178, distance: 42.8
click at [353, 178] on textarea "I Consent to Receive SMS Notifications, Appointment Reminders and Updates, and …" at bounding box center [388, 170] width 130 height 39
type textarea "I Consent to Receive SMS Notifications, Appointment Reminders and Updates, and …"
click at [374, 283] on button "Add" at bounding box center [400, 283] width 116 height 13
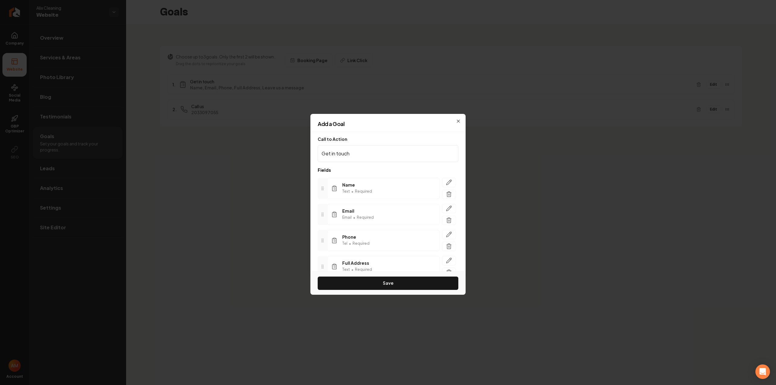
click at [377, 284] on button "Save" at bounding box center [388, 283] width 141 height 13
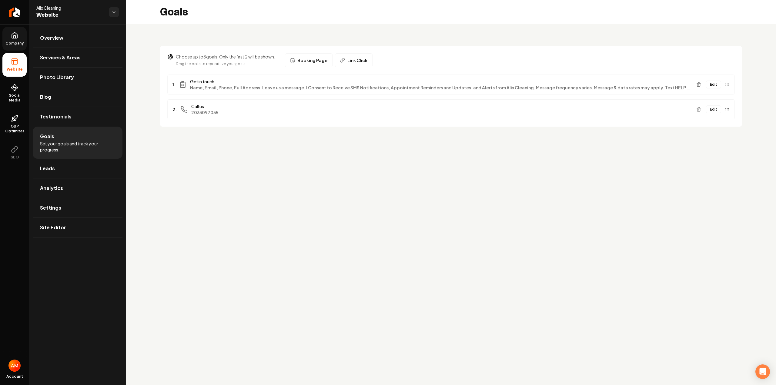
click at [17, 41] on span "Company" at bounding box center [14, 43] width 23 height 5
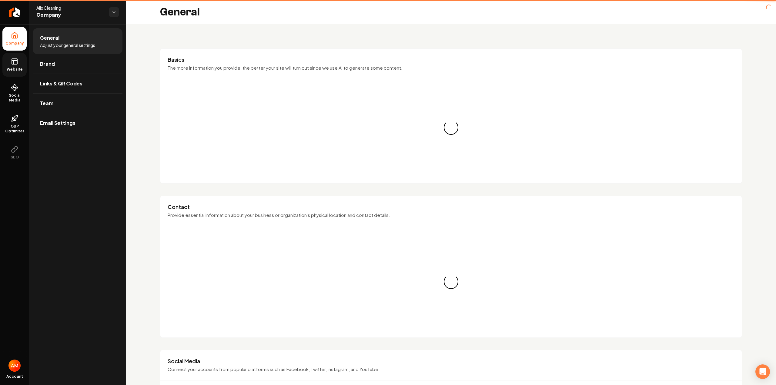
click at [18, 57] on link "Website" at bounding box center [14, 65] width 24 height 24
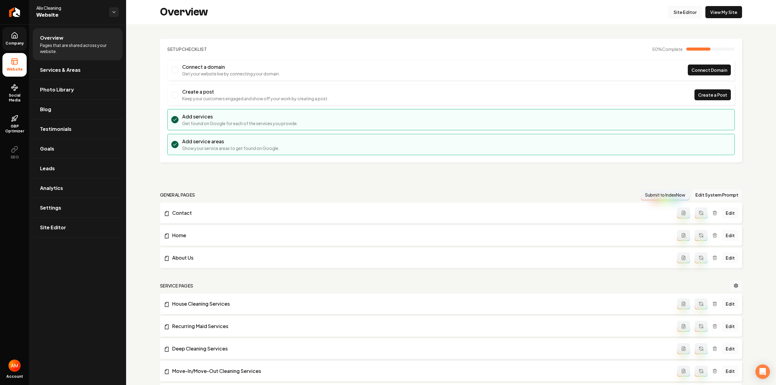
click at [676, 12] on link "Site Editor" at bounding box center [684, 12] width 33 height 12
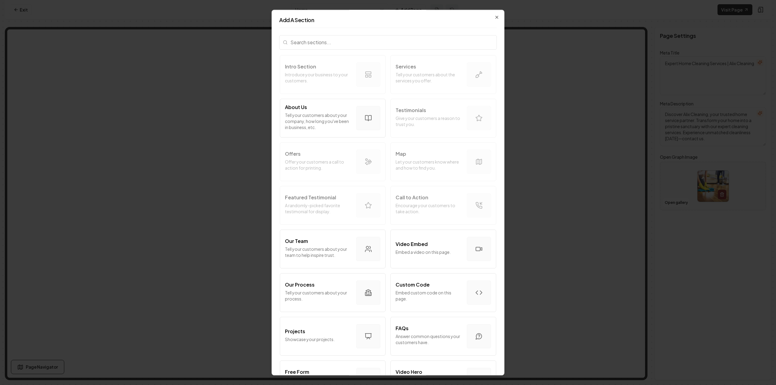
scroll to position [121, 0]
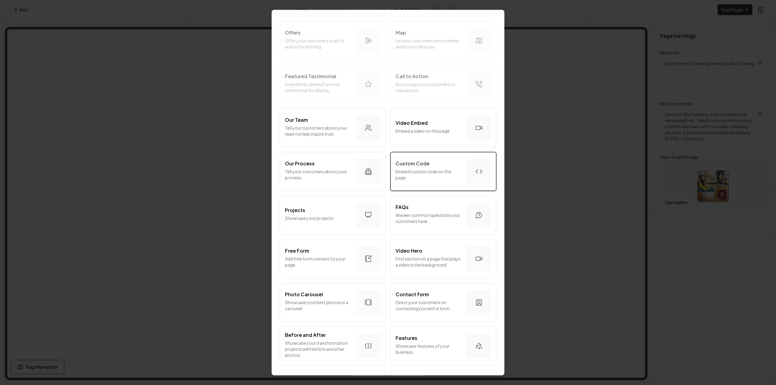
click at [432, 158] on button "Custom Code Embed custom code on this page." at bounding box center [443, 171] width 106 height 39
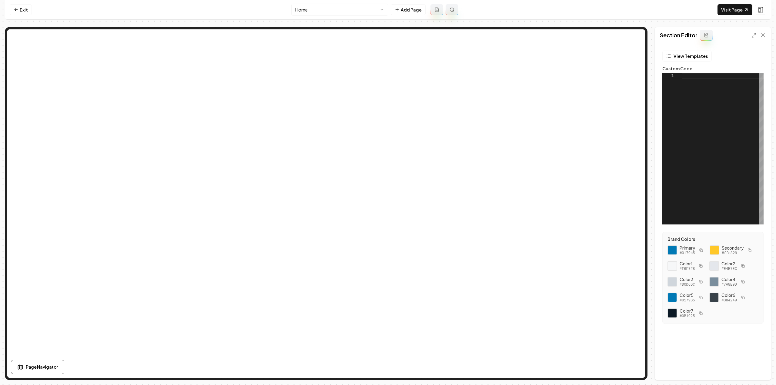
click at [699, 91] on div at bounding box center [722, 148] width 82 height 151
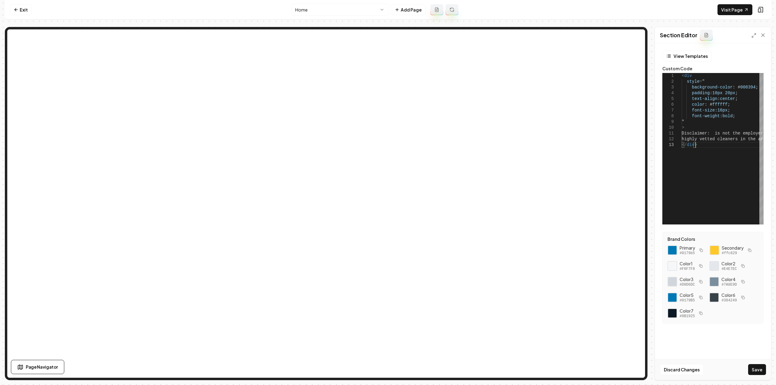
click at [703, 252] on button "button" at bounding box center [700, 250] width 7 height 7
drag, startPoint x: 748, startPoint y: 86, endPoint x: 737, endPoint y: 86, distance: 10.3
click at [737, 86] on div "< div style = " background-color : # 008394 ; padding : 10px 20px ; text-align …" at bounding box center [782, 148] width 202 height 151
click at [750, 87] on div "< div style = " background-color : # 008394 ; padding : 10px 20px ; text-align …" at bounding box center [782, 148] width 202 height 151
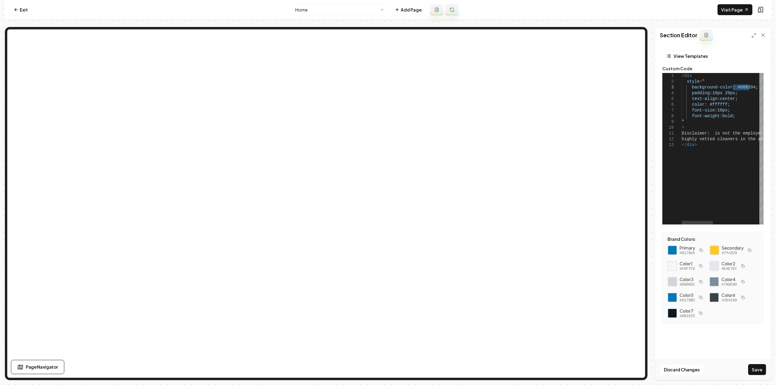
drag, startPoint x: 749, startPoint y: 87, endPoint x: 733, endPoint y: 88, distance: 15.8
click at [733, 88] on div "< div style = " background-color : # 008394 ; padding : 10px 20px ; text-align …" at bounding box center [782, 148] width 202 height 151
click at [713, 132] on div "< div style = " background-color : # 0179b5 ; padding : 10px 20px ; text-align …" at bounding box center [782, 148] width 202 height 151
click at [747, 365] on div "Discard Changes Save" at bounding box center [713, 369] width 116 height 21
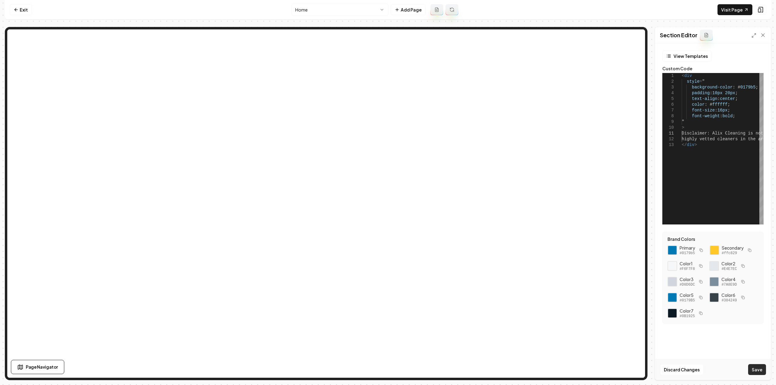
click at [753, 368] on button "Save" at bounding box center [757, 369] width 18 height 11
type textarea "**********"
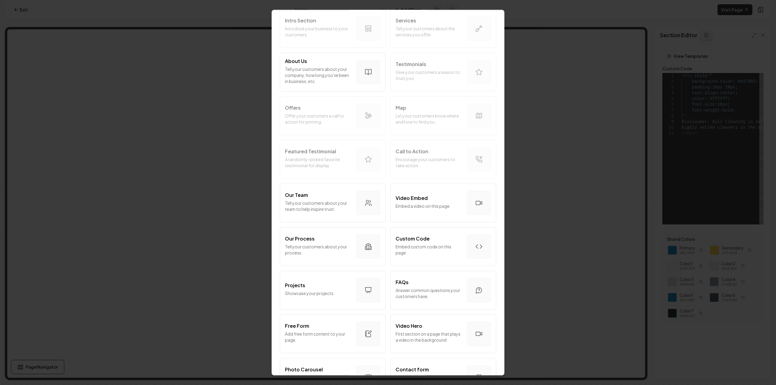
scroll to position [61, 0]
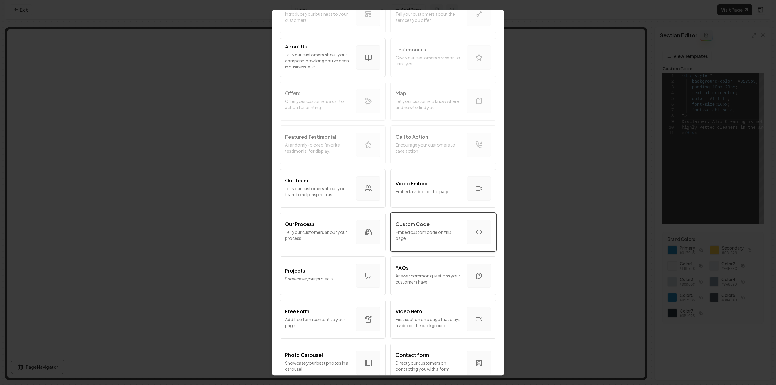
click at [418, 231] on p "Embed custom code on this page." at bounding box center [428, 235] width 66 height 12
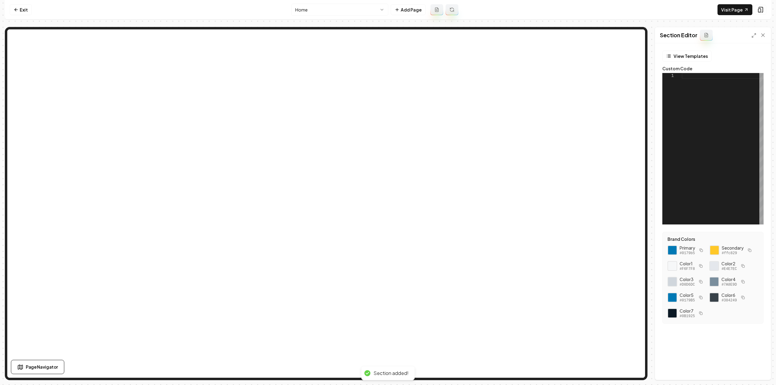
click at [706, 95] on div at bounding box center [722, 148] width 82 height 151
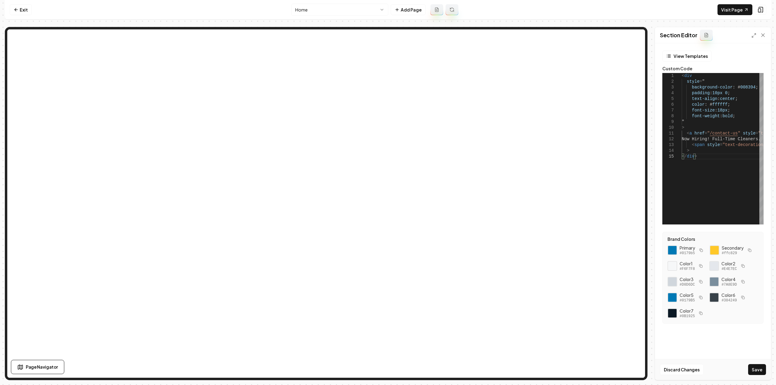
click at [750, 251] on icon "button" at bounding box center [749, 250] width 4 height 4
drag, startPoint x: 749, startPoint y: 87, endPoint x: 732, endPoint y: 85, distance: 17.3
click at [732, 85] on div "< div style = " background-color : # 008394 ; padding : 10px 0 ; text-align : c…" at bounding box center [763, 148] width 165 height 151
click at [741, 297] on icon "button" at bounding box center [743, 298] width 4 height 4
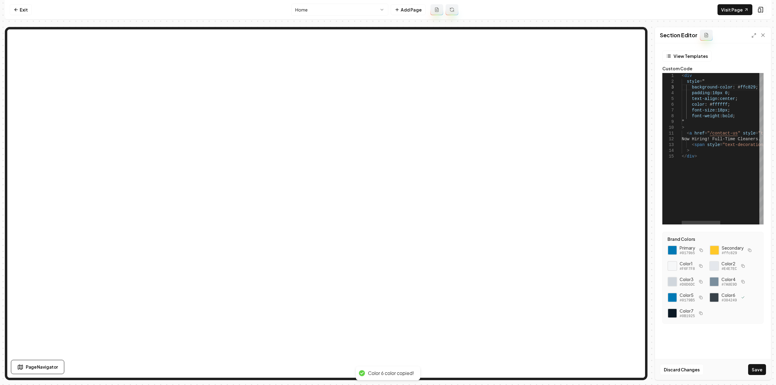
scroll to position [0, 67]
drag, startPoint x: 724, startPoint y: 106, endPoint x: 707, endPoint y: 105, distance: 17.0
click at [707, 105] on div "< div style = " background-color : # ffc829 ; padding : 10px 0 ; text-align : c…" at bounding box center [763, 148] width 165 height 151
click at [754, 372] on button "Save" at bounding box center [757, 369] width 18 height 11
type textarea "**********"
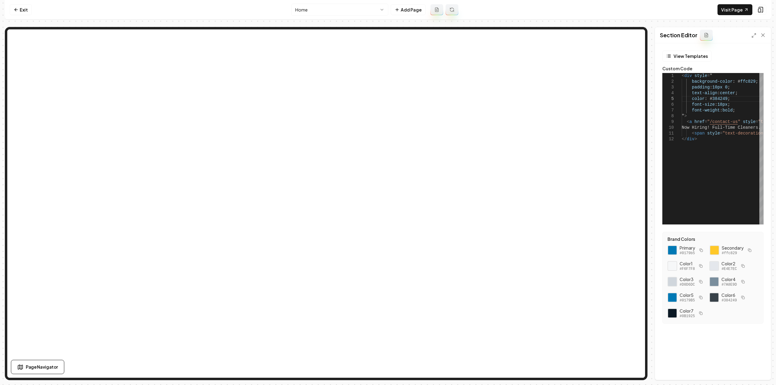
click at [730, 15] on nav "Exit Home Add Page Visit Page" at bounding box center [388, 10] width 766 height 20
click at [731, 8] on link "Visit Page" at bounding box center [734, 9] width 35 height 11
click at [27, 9] on link "Exit" at bounding box center [21, 9] width 22 height 11
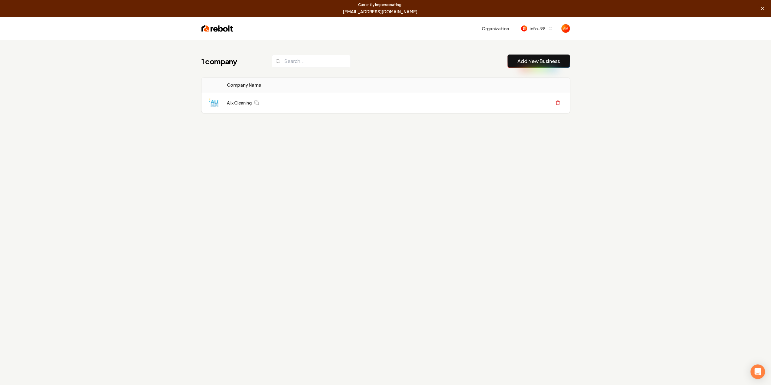
click at [763, 8] on icon at bounding box center [762, 8] width 2 height 2
